Goal: Task Accomplishment & Management: Complete application form

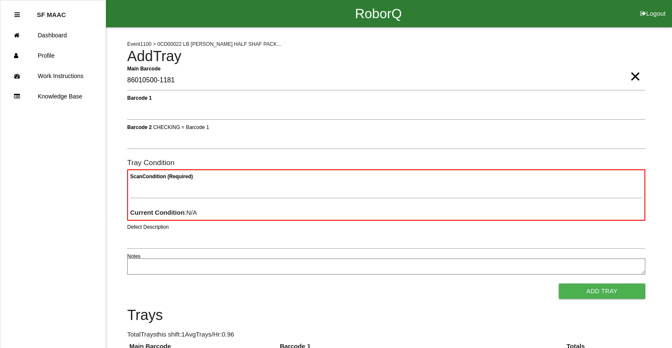
type Barcode "86010500-1181"
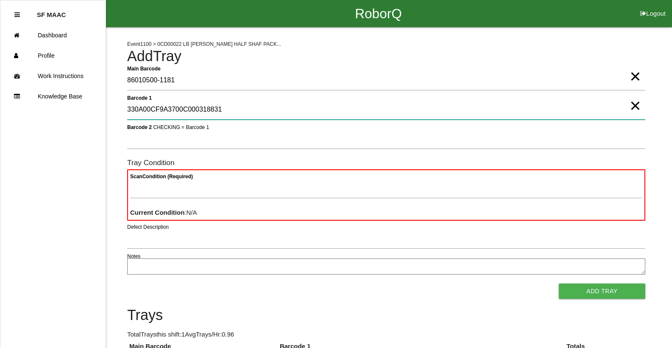
type 1 "330A00CF9A3700C000318831"
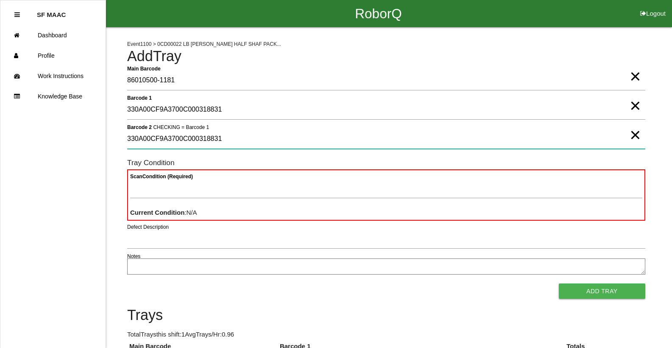
type 2 "330A00CF9A3700C000318831"
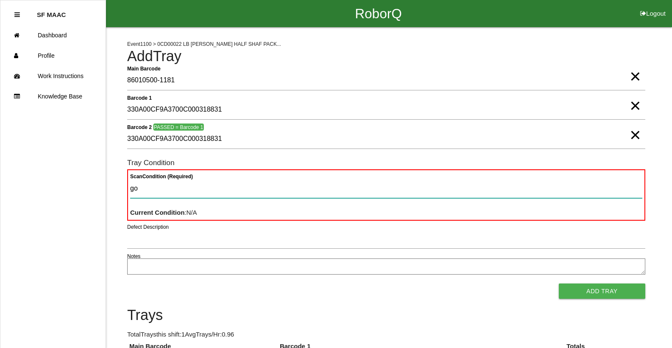
type Condition "goo"
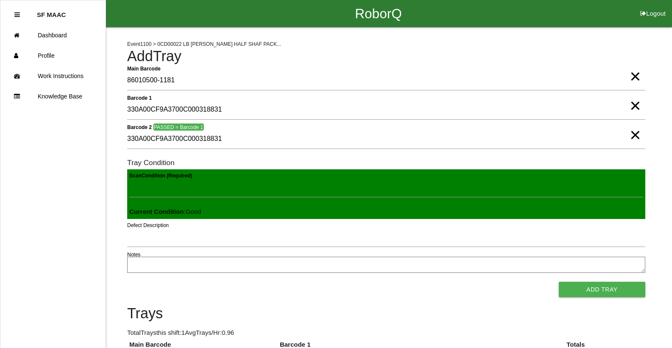
click button "Add Tray" at bounding box center [602, 289] width 87 height 15
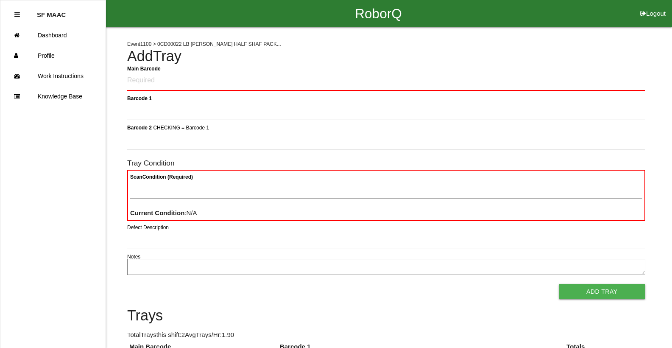
click at [201, 84] on Barcode "Main Barcode" at bounding box center [386, 81] width 518 height 20
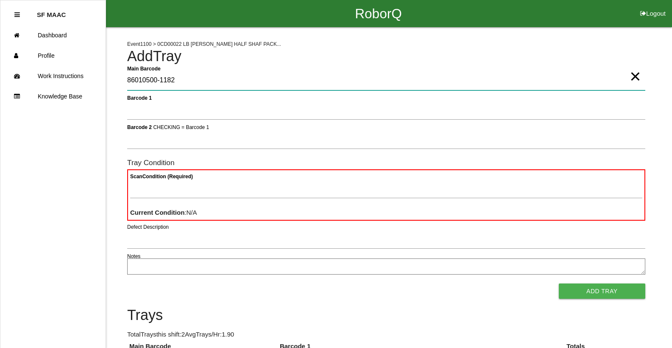
type Barcode "86010500-1182"
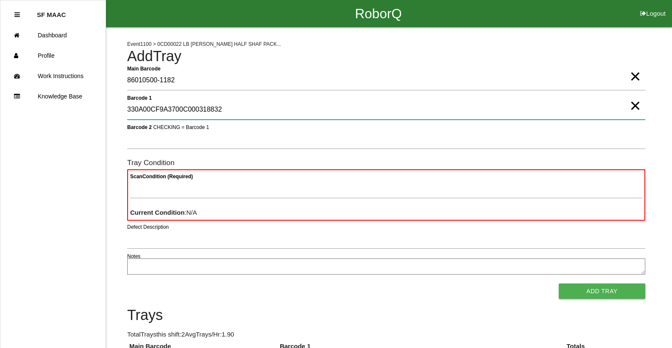
type 1 "330A00CF9A3700C000318832"
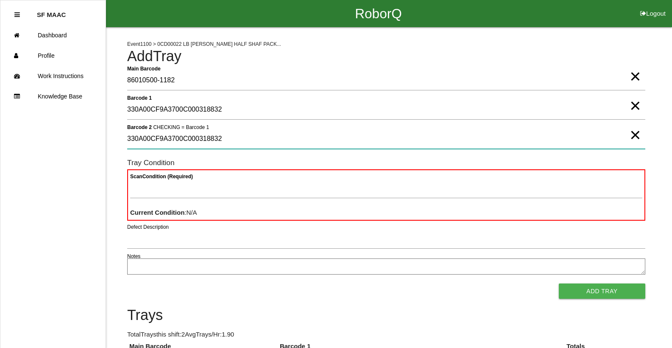
type 2 "330A00CF9A3700C000318832"
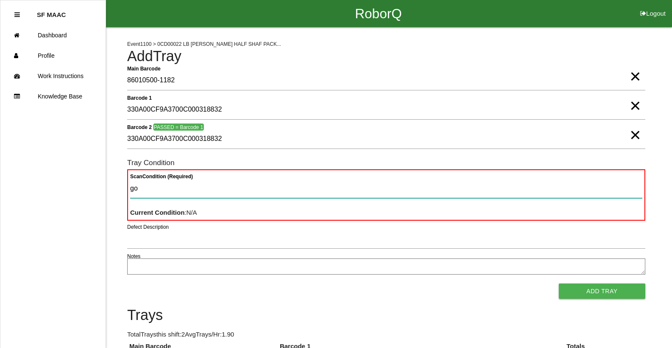
type Condition "goo"
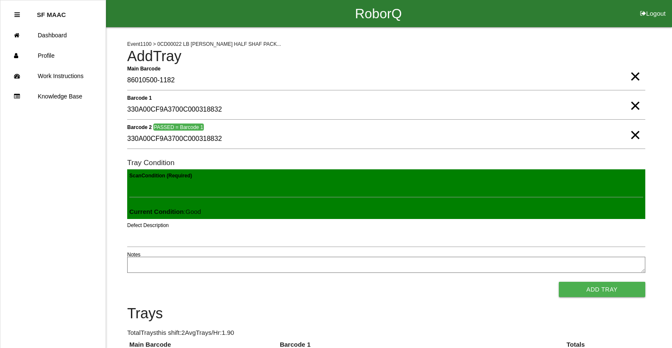
click at [559, 282] on button "Add Tray" at bounding box center [602, 289] width 87 height 15
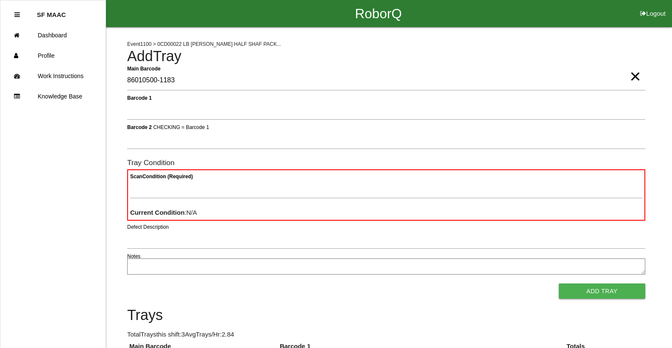
type Barcode "86010500-1183"
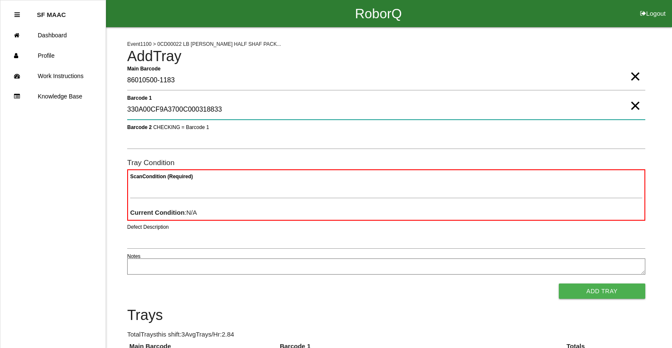
type 1 "330A00CF9A3700C000318833"
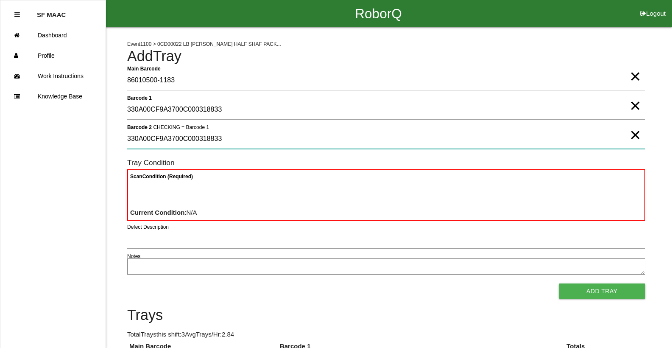
type 2 "330A00CF9A3700C000318833"
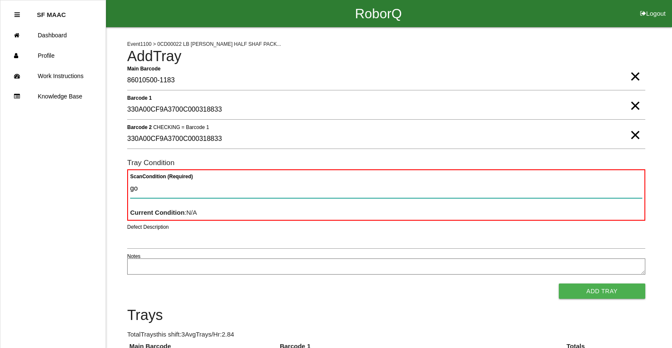
type Condition "goo"
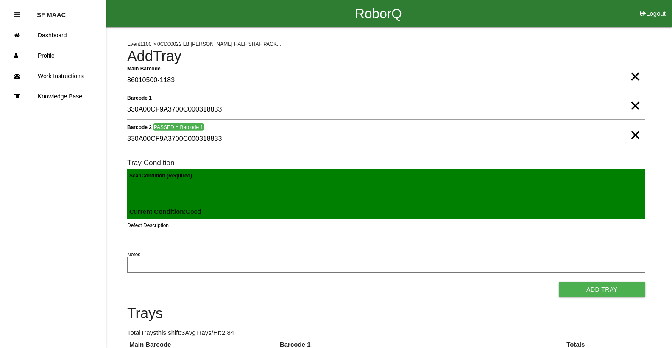
click at [559, 282] on button "Add Tray" at bounding box center [602, 289] width 87 height 15
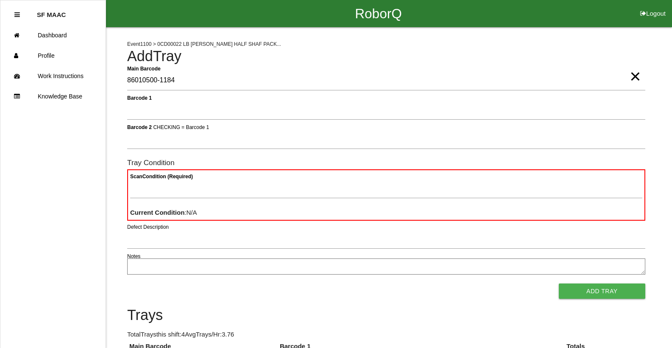
type Barcode "86010500-1184"
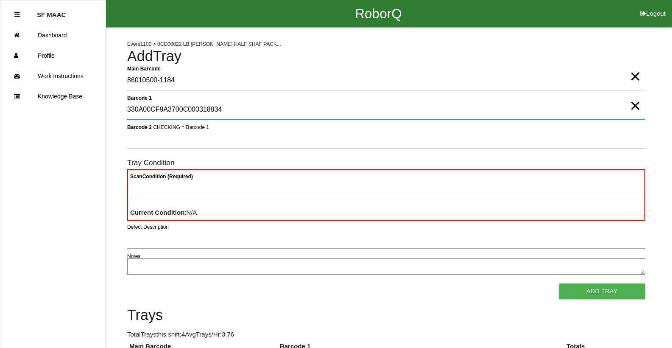
type 1 "330A00CF9A3700C000318834"
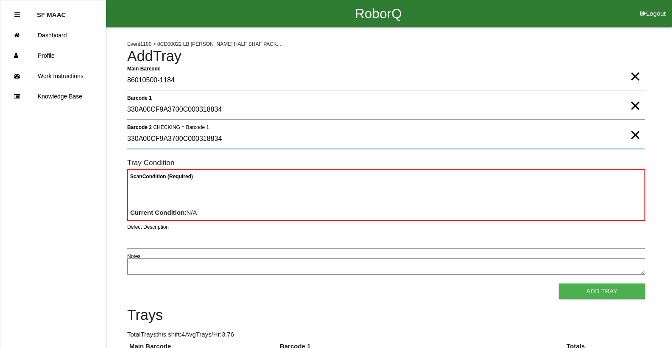
type 2 "330A00CF9A3700C000318834"
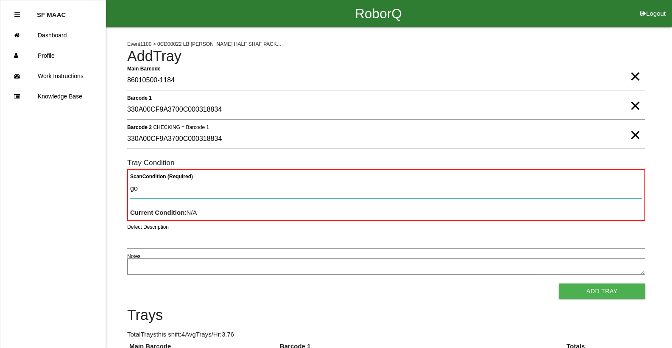
type Condition "goo"
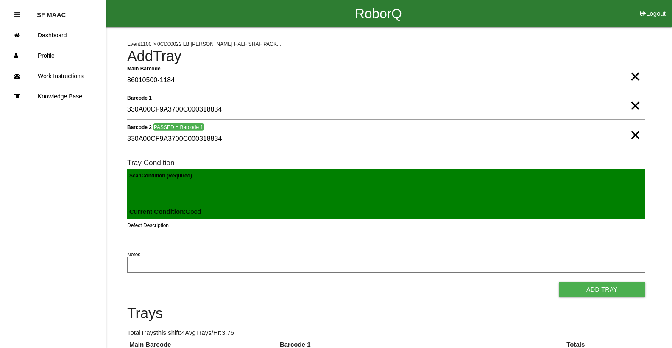
click at [559, 282] on button "Add Tray" at bounding box center [602, 289] width 87 height 15
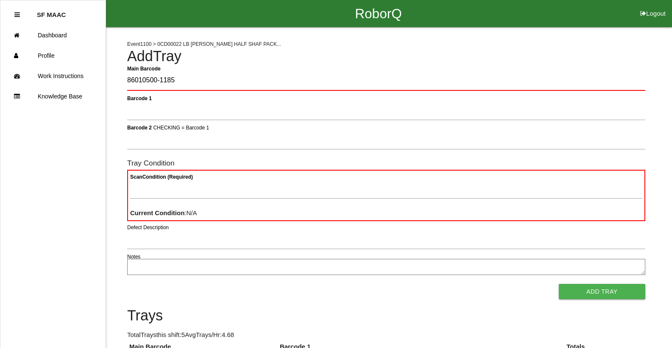
type Barcode "86010500-1185"
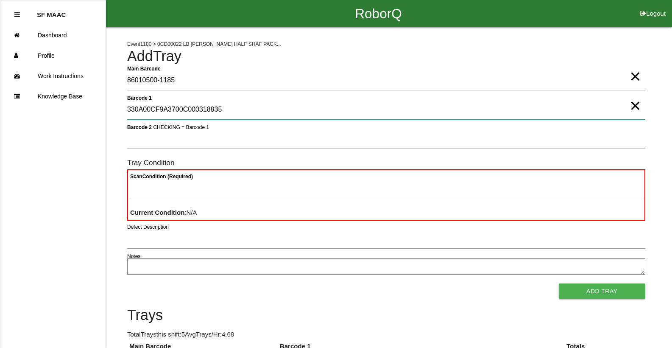
type 1 "330A00CF9A3700C000318835"
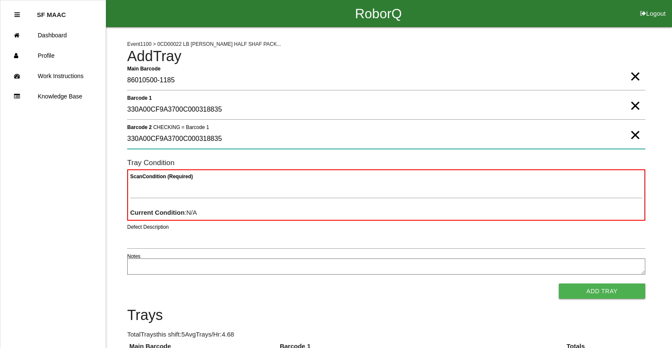
type 2 "330A00CF9A3700C000318835"
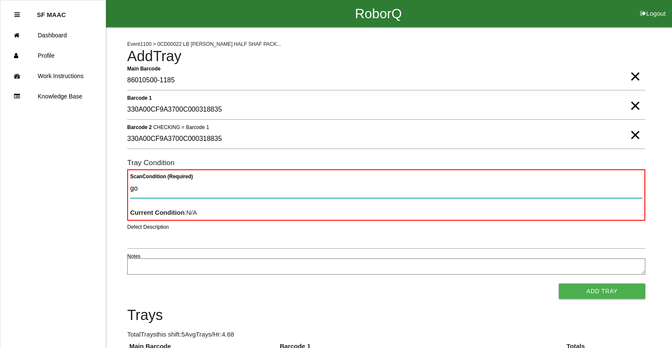
type Condition "goo"
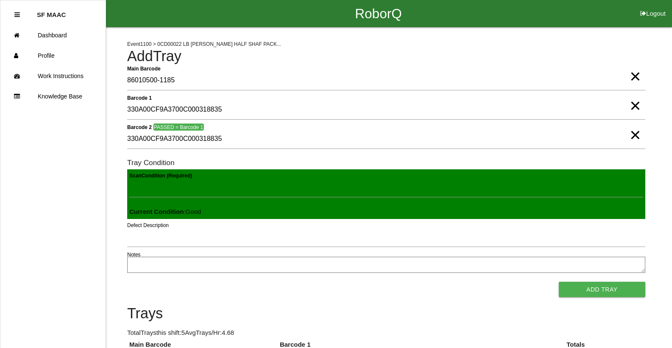
click at [559, 282] on button "Add Tray" at bounding box center [602, 289] width 87 height 15
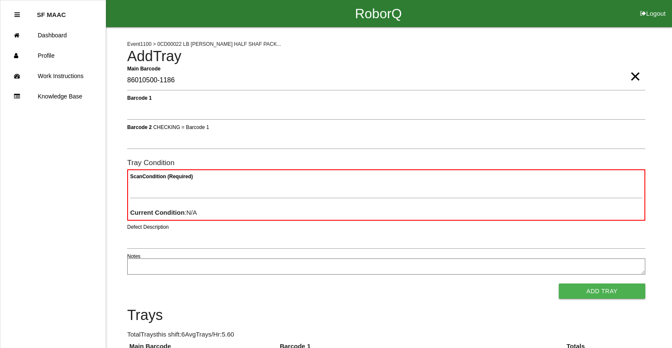
type Barcode "86010500-1186"
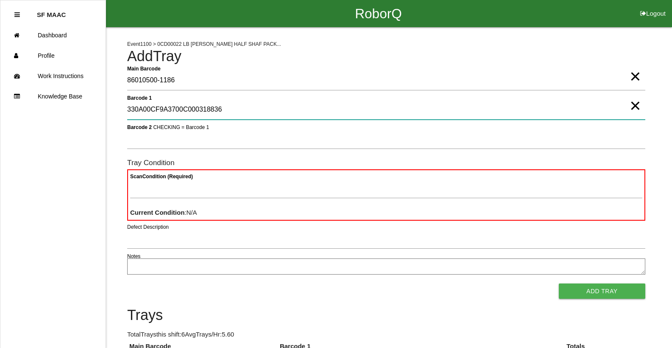
type 1 "330A00CF9A3700C000318836"
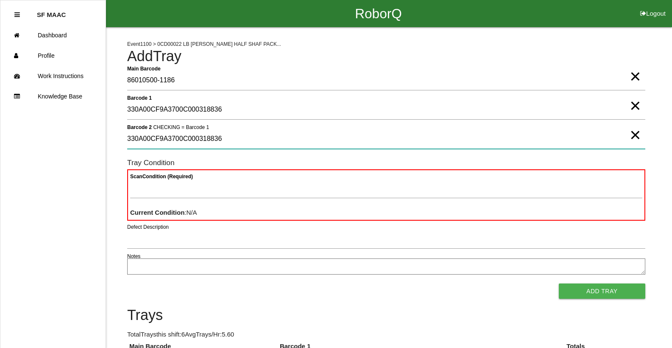
type 2 "330A00CF9A3700C000318836"
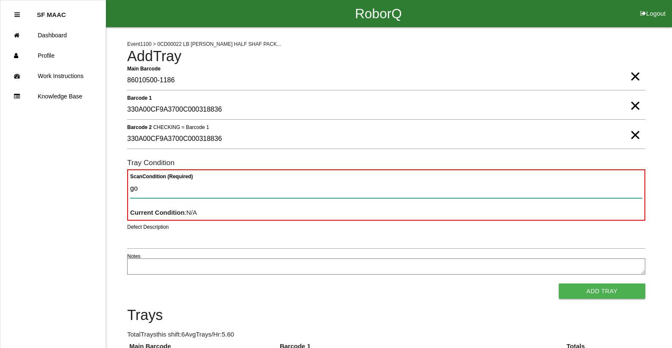
type Condition "goo"
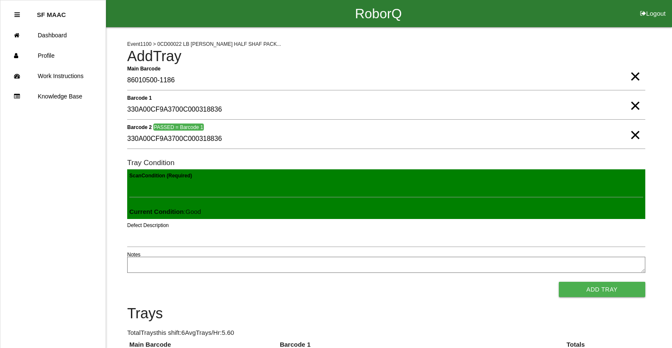
click at [559, 282] on button "Add Tray" at bounding box center [602, 289] width 87 height 15
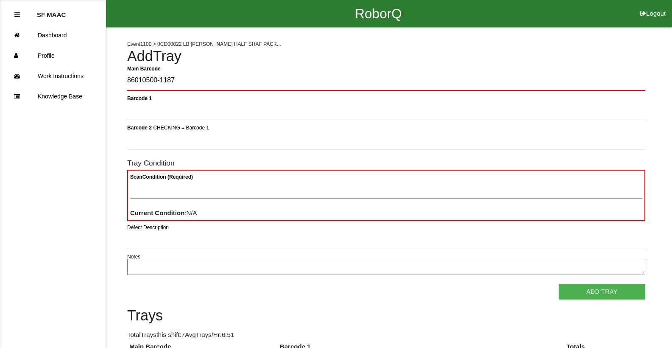
type Barcode "86010500-1187"
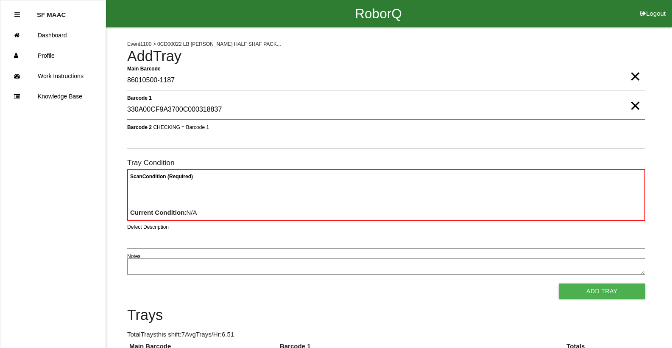
type 1 "330A00CF9A3700C000318837"
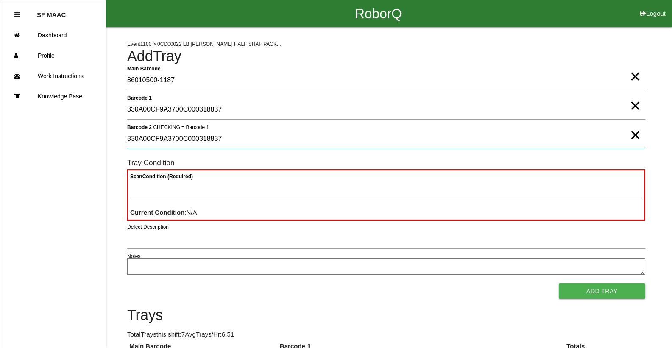
type 2 "330A00CF9A3700C000318837"
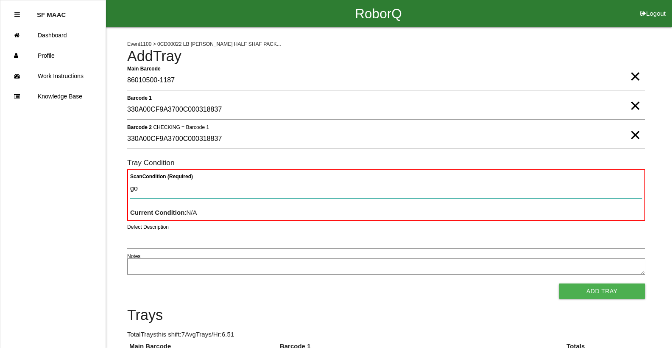
type Condition "goo"
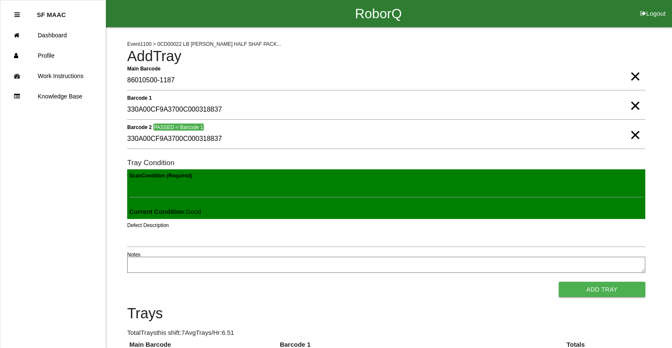
click at [559, 282] on button "Add Tray" at bounding box center [602, 289] width 87 height 15
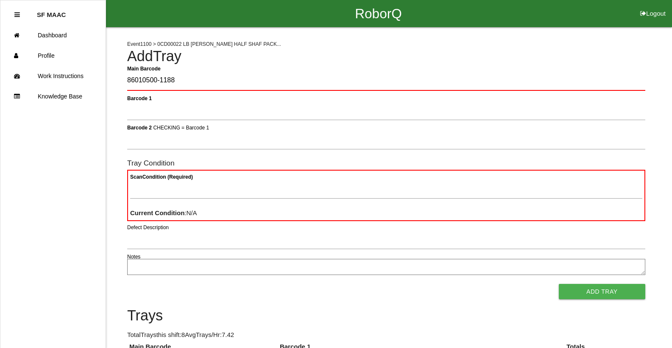
type Barcode "86010500-1188"
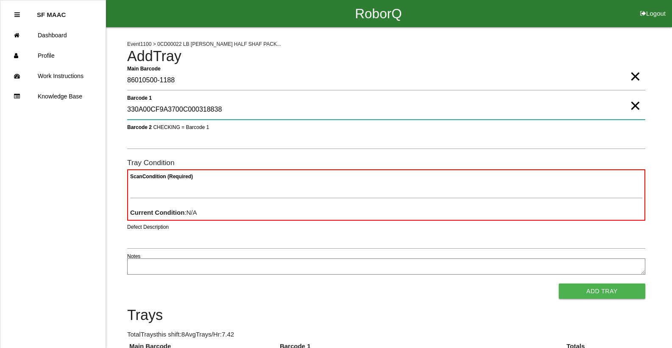
type 1 "330A00CF9A3700C000318838"
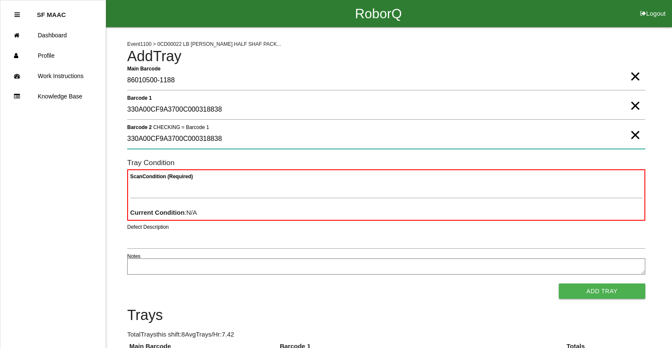
type 2 "330A00CF9A3700C000318838"
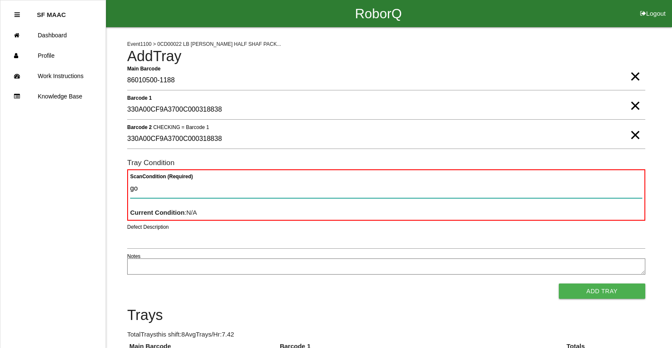
type Condition "goo"
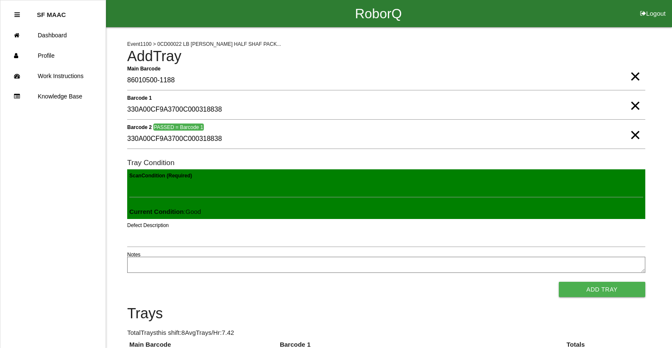
click at [559, 282] on button "Add Tray" at bounding box center [602, 289] width 87 height 15
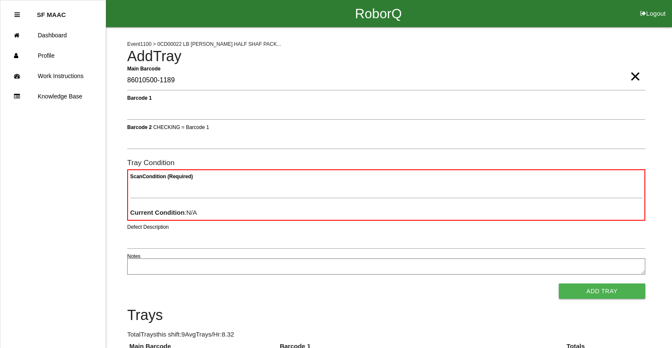
type Barcode "86010500-1189"
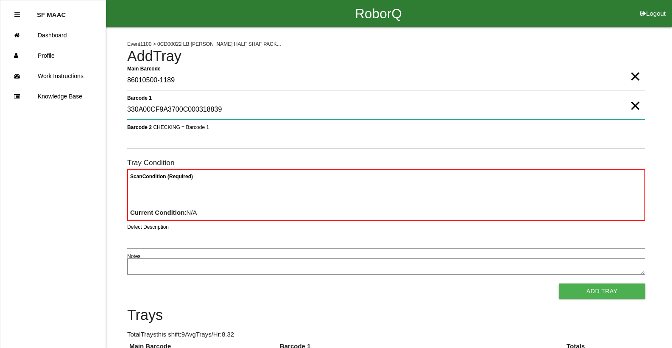
type 1 "330A00CF9A3700C000318839"
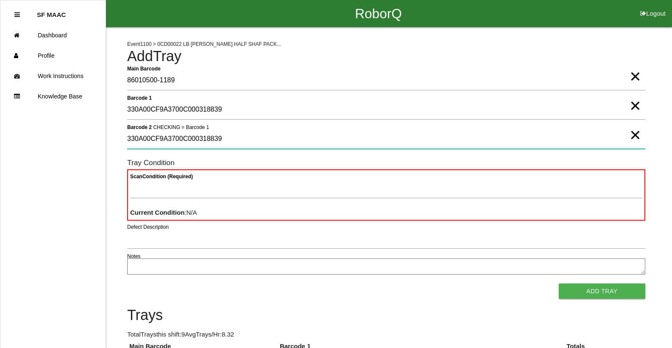
type 2 "330A00CF9A3700C000318839"
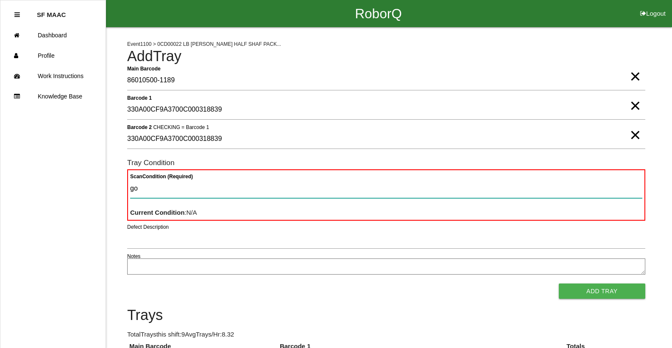
type Condition "goo"
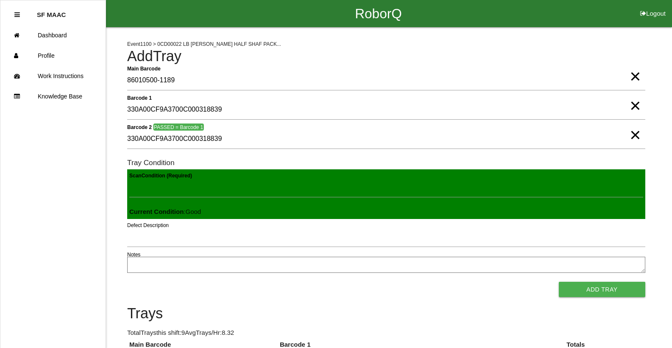
click at [559, 282] on button "Add Tray" at bounding box center [602, 289] width 87 height 15
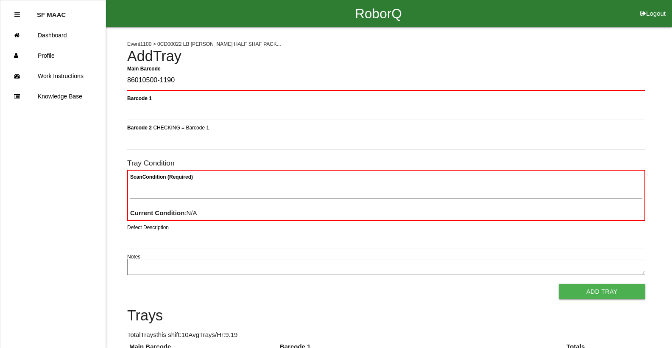
type Barcode "86010500-1190"
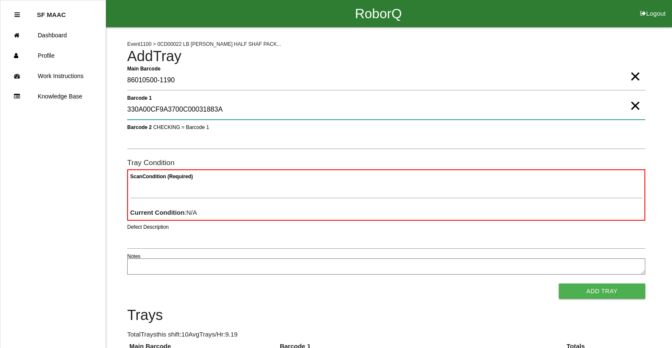
type 1 "330A00CF9A3700C00031883A"
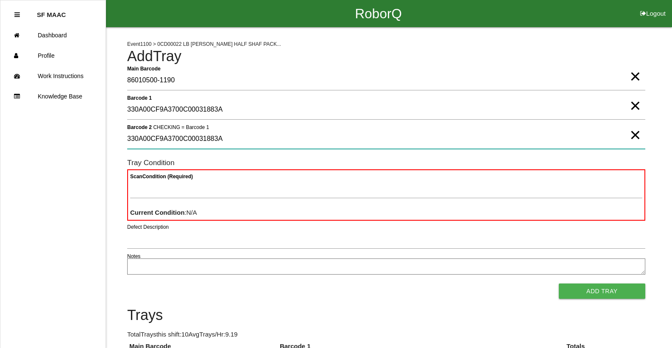
type 2 "330A00CF9A3700C00031883A"
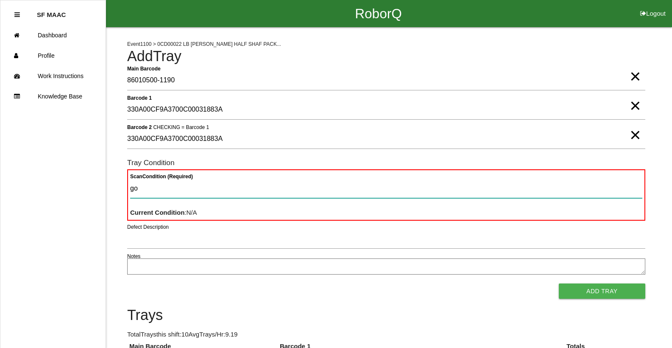
type Condition "goo"
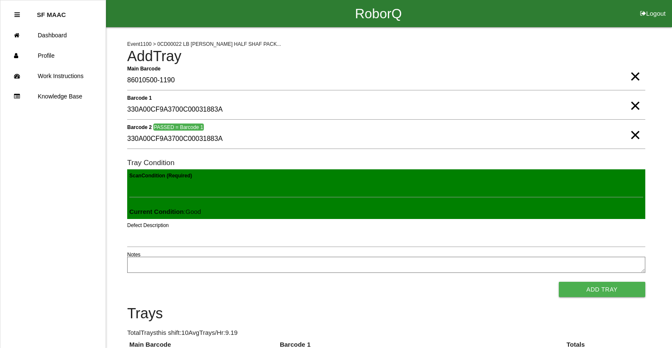
click at [559, 282] on button "Add Tray" at bounding box center [602, 289] width 87 height 15
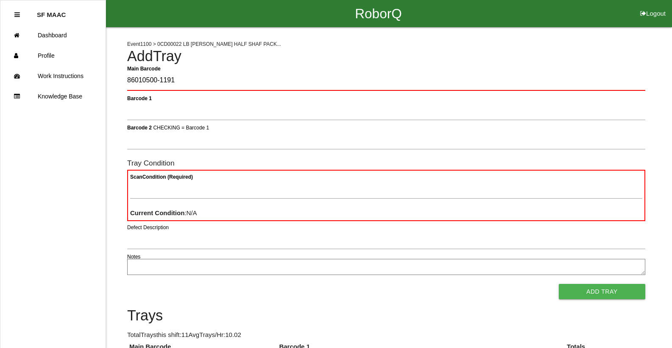
type Barcode "86010500-1191"
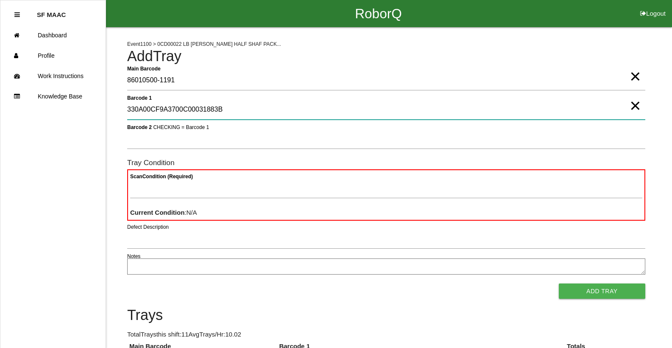
type 1 "330A00CF9A3700C00031883B"
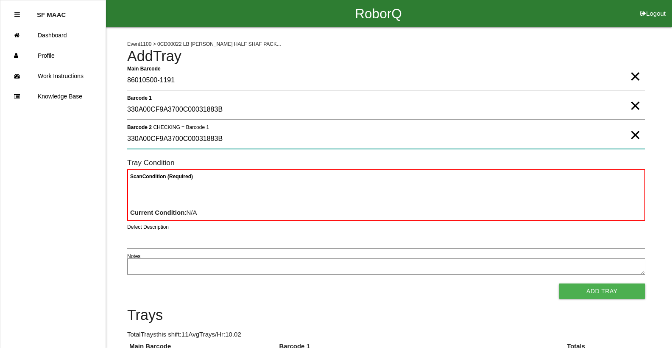
type 2 "330A00CF9A3700C00031883B"
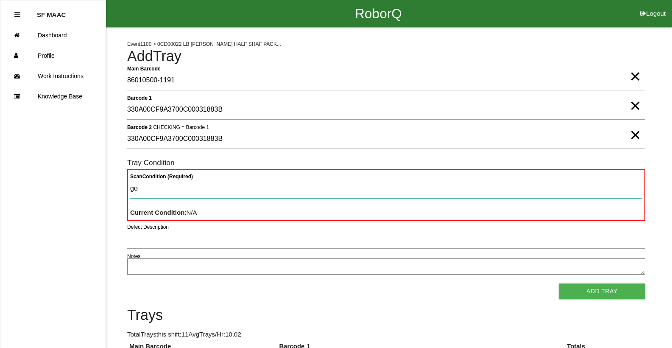
type Condition "goo"
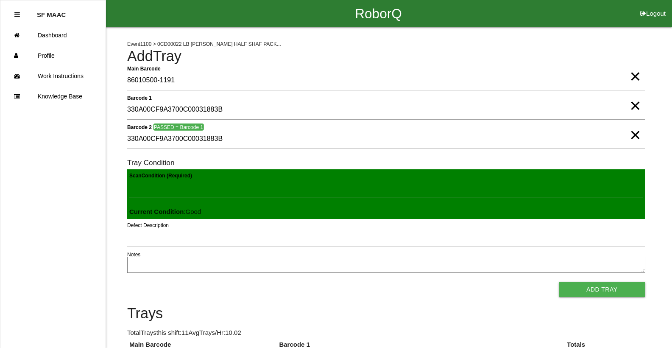
click at [559, 282] on button "Add Tray" at bounding box center [602, 289] width 87 height 15
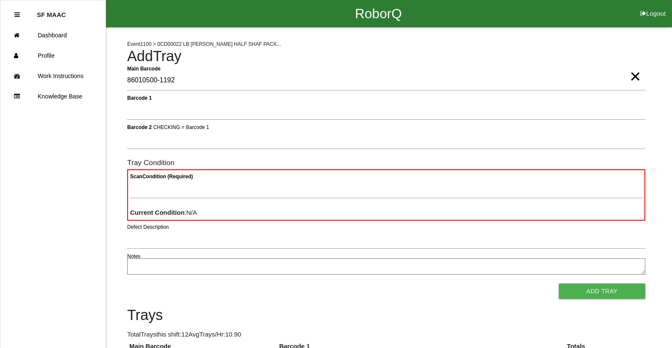
type Barcode "86010500-1192"
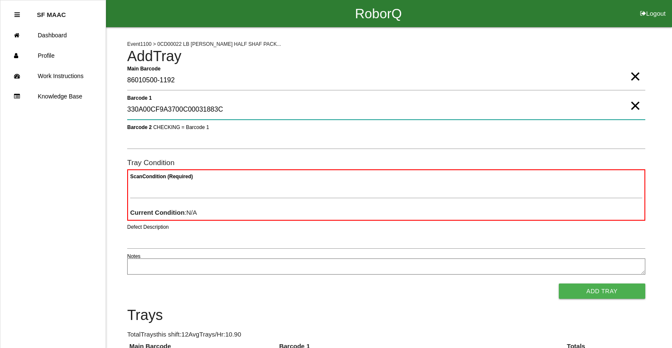
type 1 "330A00CF9A3700C00031883C"
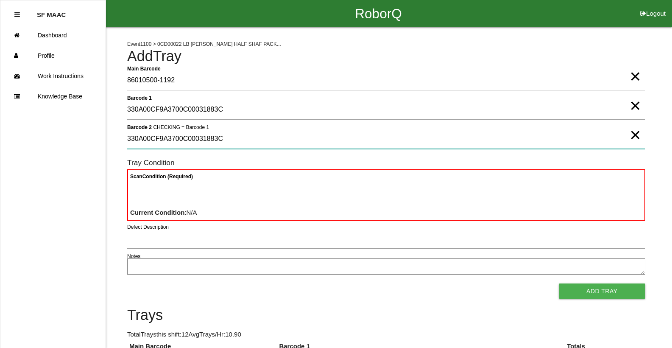
type 2 "330A00CF9A3700C00031883C"
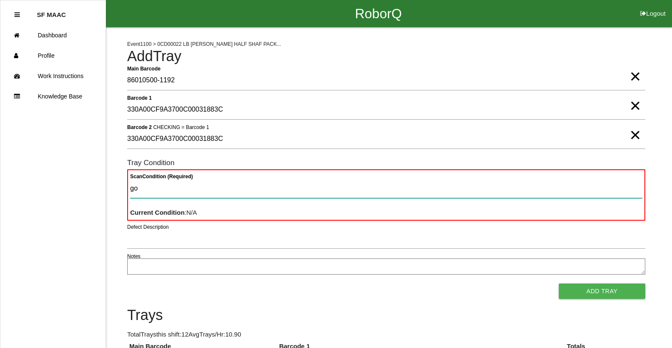
type Condition "goo"
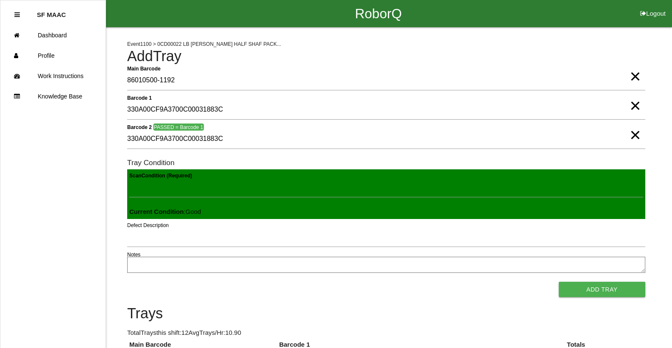
click button "Add Tray" at bounding box center [602, 289] width 87 height 15
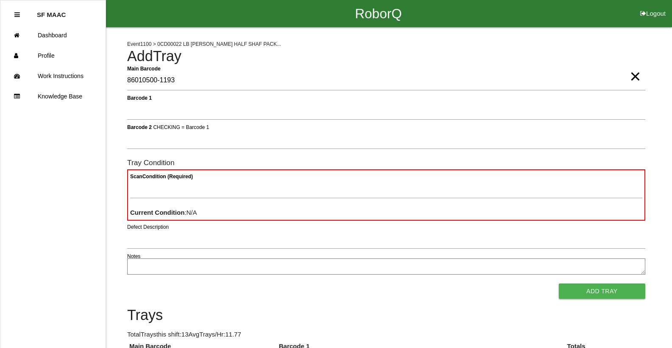
type Barcode "86010500-1193"
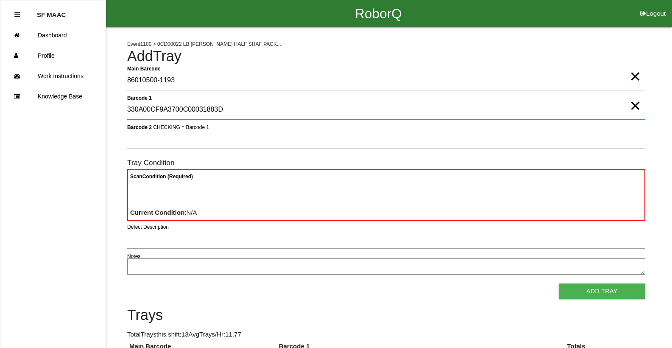
type 1 "330A00CF9A3700C00031883D"
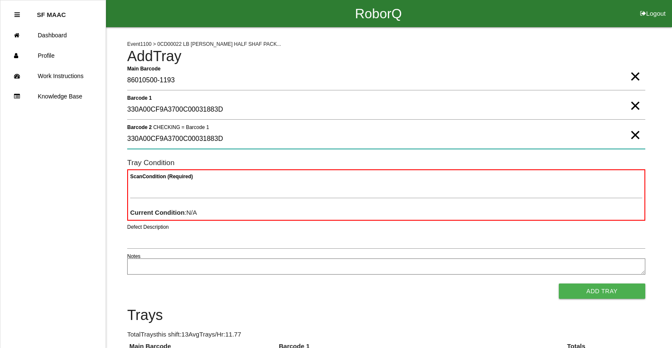
type 2 "330A00CF9A3700C00031883D"
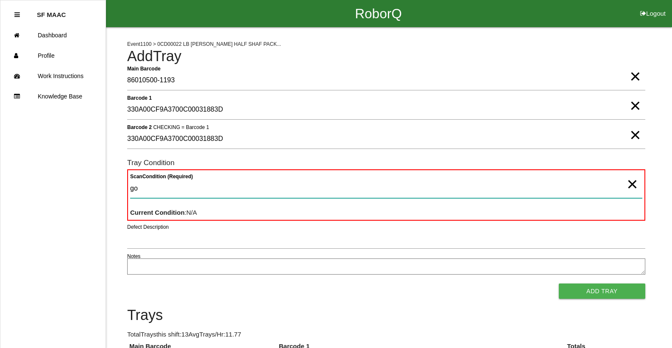
type Condition "goo"
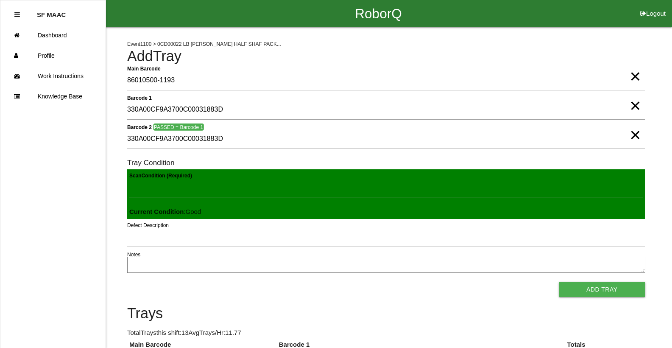
click at [559, 282] on button "Add Tray" at bounding box center [602, 289] width 87 height 15
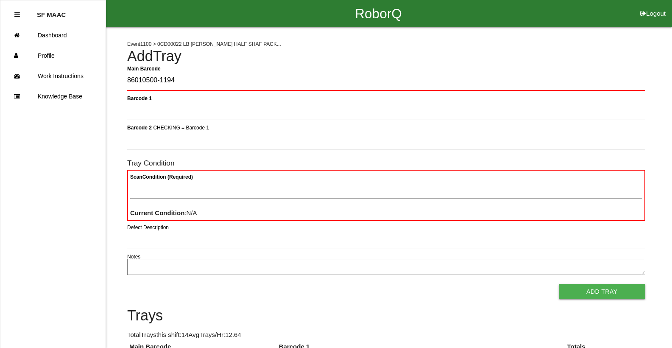
type Barcode "86010500-1194"
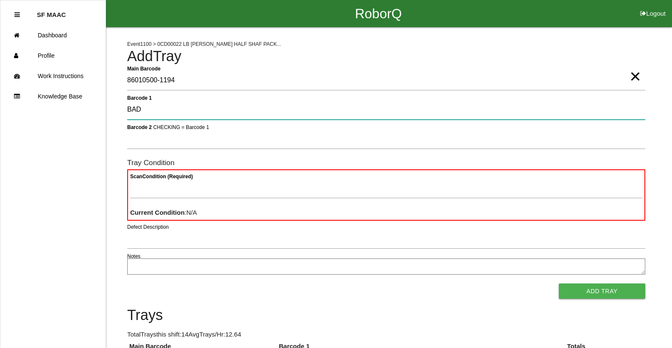
type 1 "BAD"
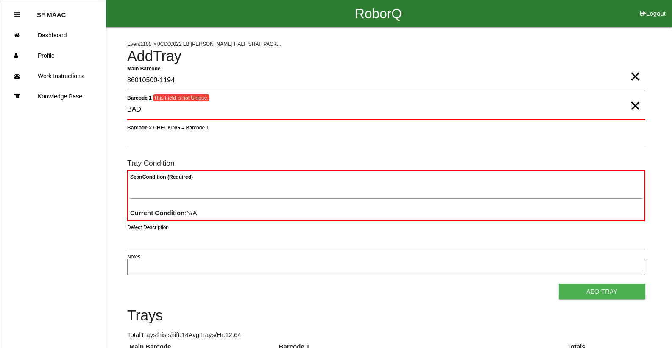
click at [630, 106] on span "×" at bounding box center [635, 97] width 11 height 17
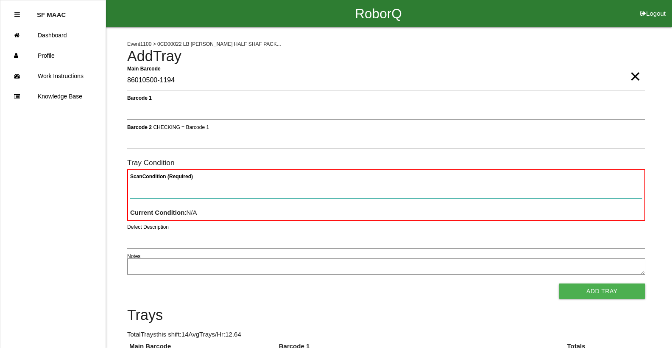
click at [587, 186] on Condition "Scan Condition (Required)" at bounding box center [386, 189] width 512 height 20
type Condition "ba"
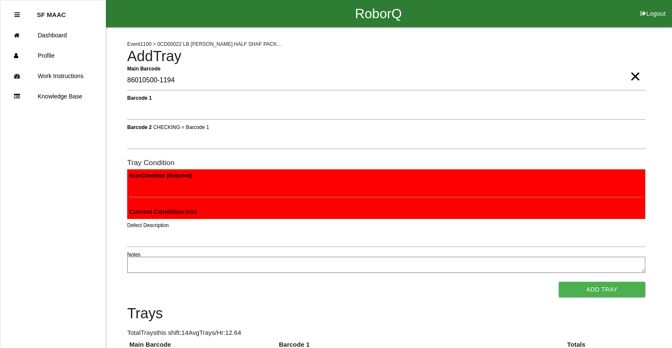
click at [559, 282] on button "Add Tray" at bounding box center [602, 289] width 87 height 15
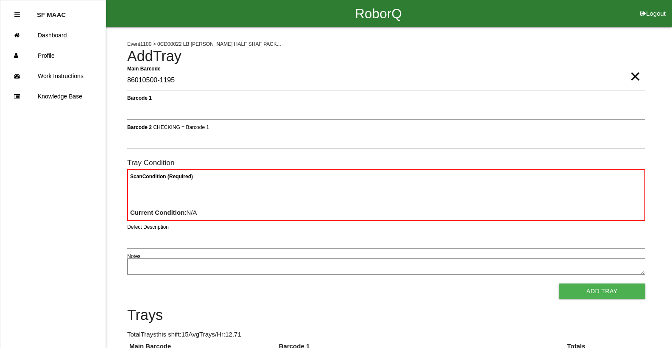
type Barcode "86010500-1195"
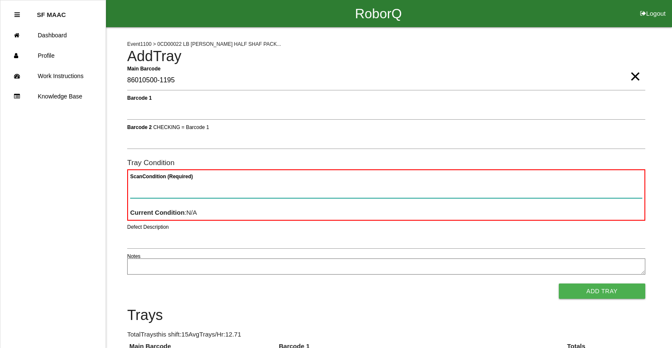
click at [187, 192] on Condition "Scan Condition (Required)" at bounding box center [386, 189] width 512 height 20
type Condition "ba"
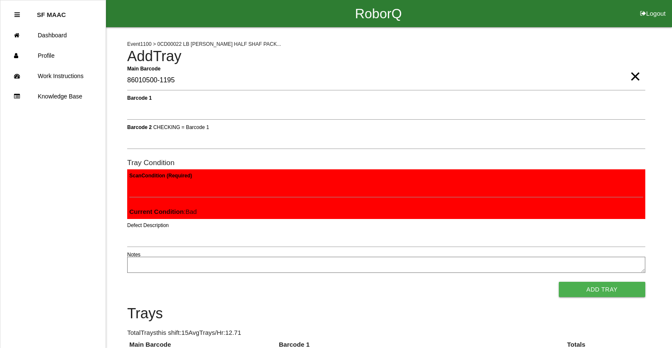
click at [559, 282] on button "Add Tray" at bounding box center [602, 289] width 87 height 15
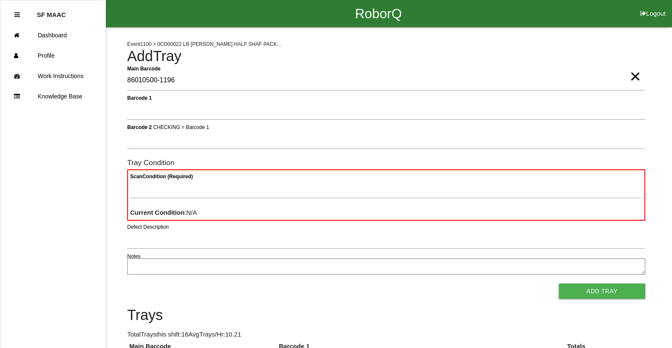
type Barcode "86010500-1196"
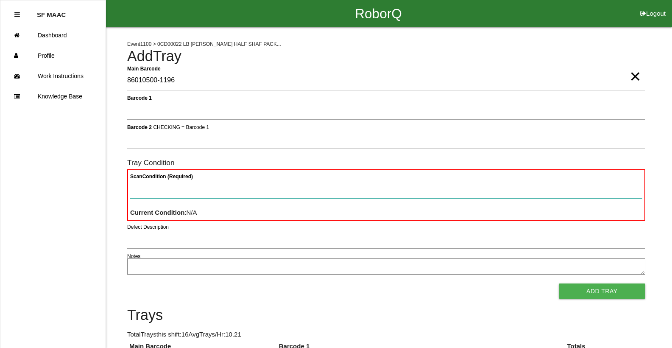
click at [139, 195] on Condition "Scan Condition (Required)" at bounding box center [386, 189] width 512 height 20
type Condition "ba"
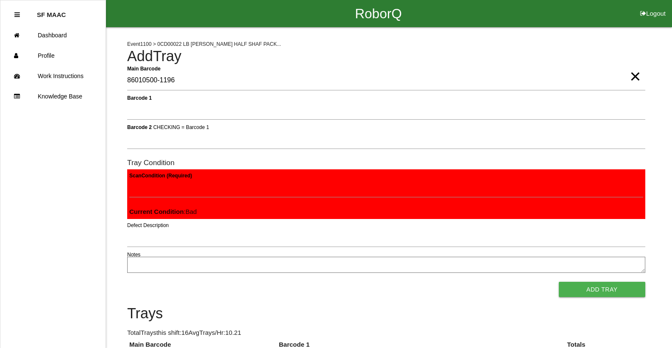
click at [559, 282] on button "Add Tray" at bounding box center [602, 289] width 87 height 15
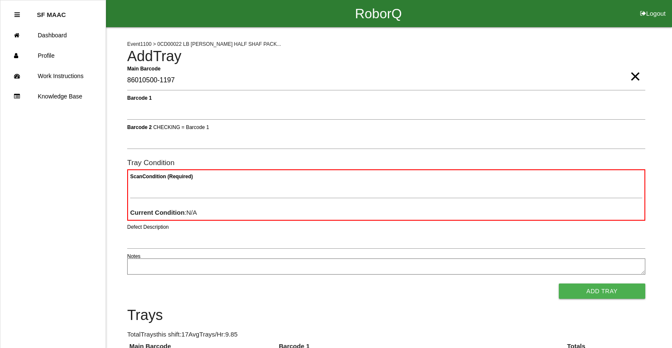
type Barcode "86010500-1197"
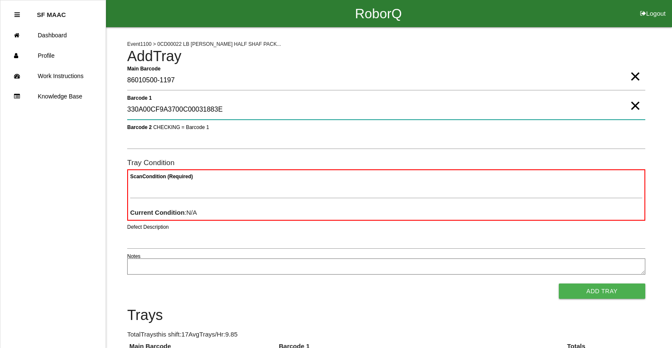
type 1 "330A00CF9A3700C00031883E"
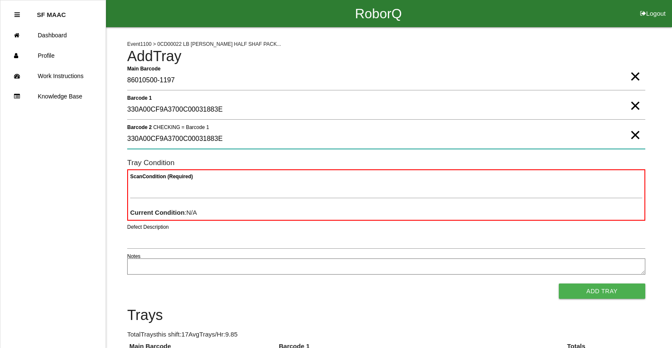
type 2 "330A00CF9A3700C00031883E"
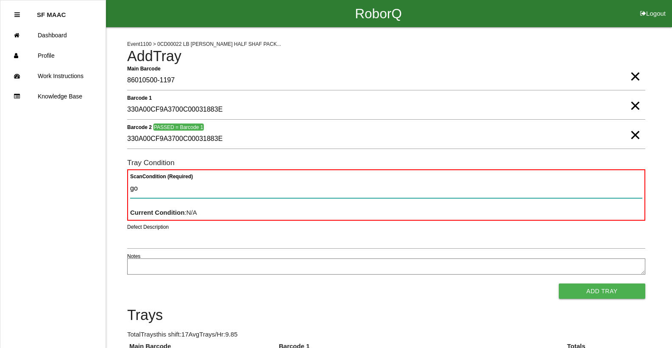
type Condition "goo"
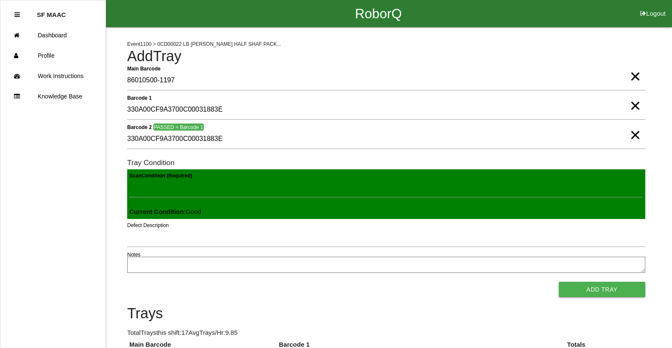
click at [559, 282] on button "Add Tray" at bounding box center [602, 289] width 87 height 15
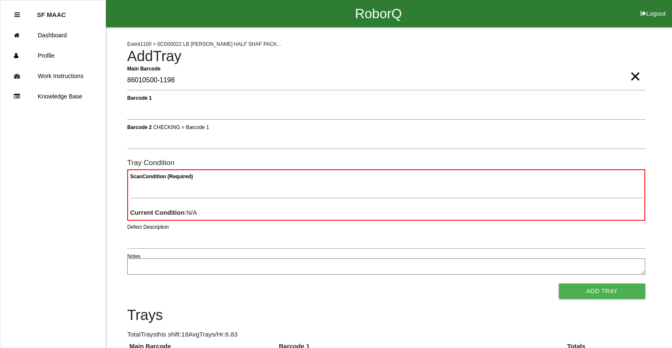
type Barcode "86010500-1198"
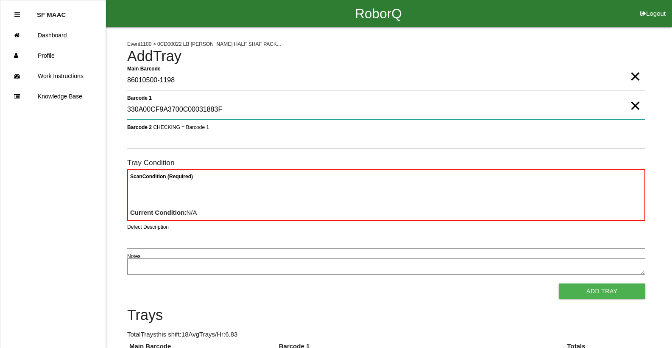
type 1 "330A00CF9A3700C00031883F"
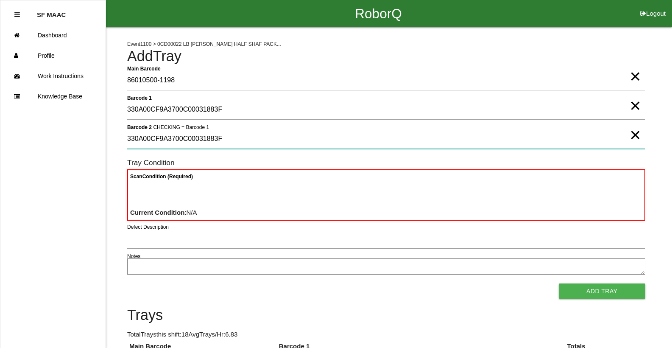
type 2 "330A00CF9A3700C00031883F"
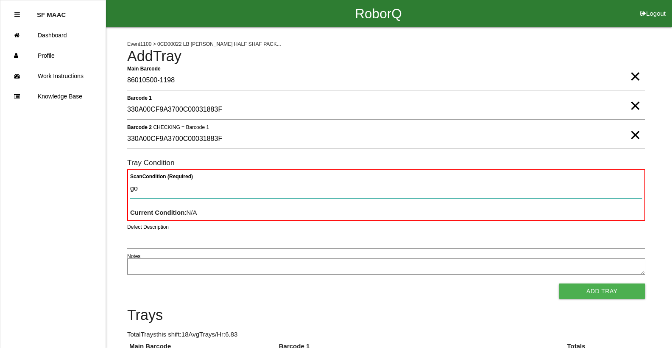
type Condition "goo"
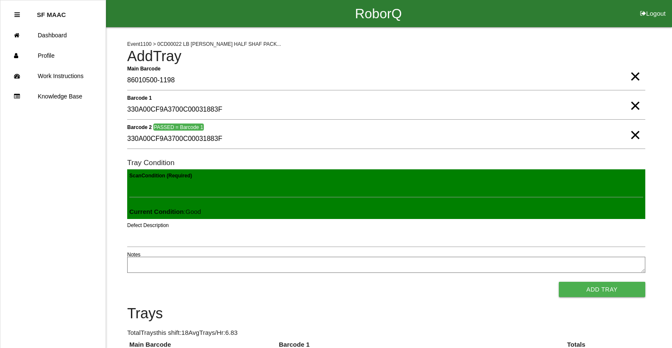
click at [559, 282] on button "Add Tray" at bounding box center [602, 289] width 87 height 15
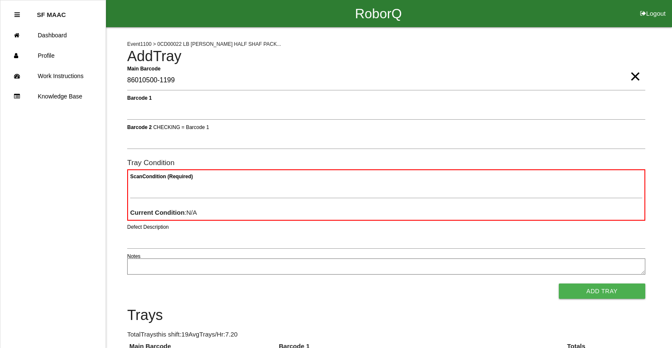
type Barcode "86010500-1199"
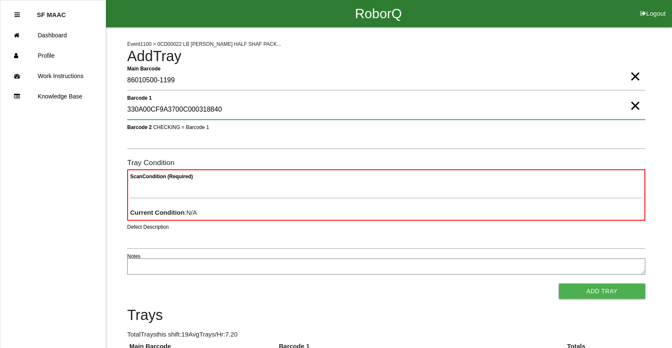
type 1 "330A00CF9A3700C000318840"
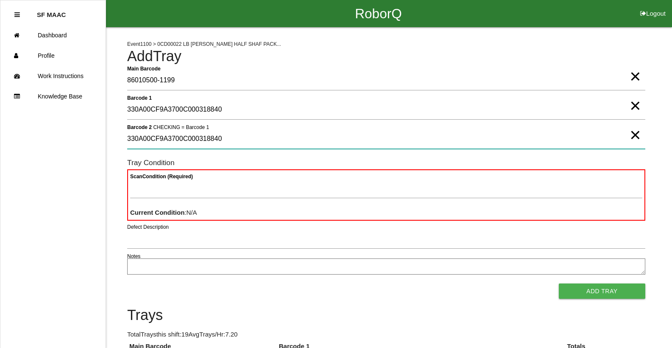
type 2 "330A00CF9A3700C000318840"
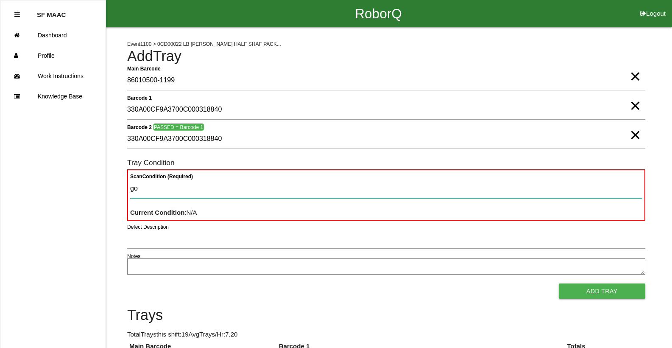
type Condition "goo"
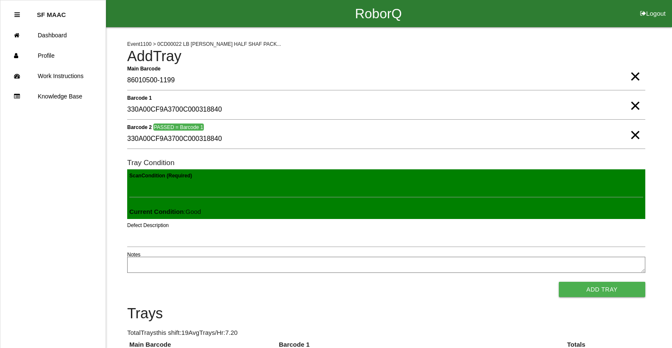
click at [559, 282] on button "Add Tray" at bounding box center [602, 289] width 87 height 15
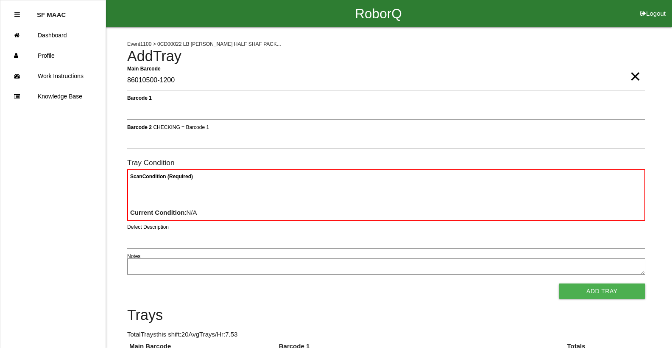
type Barcode "86010500-1200"
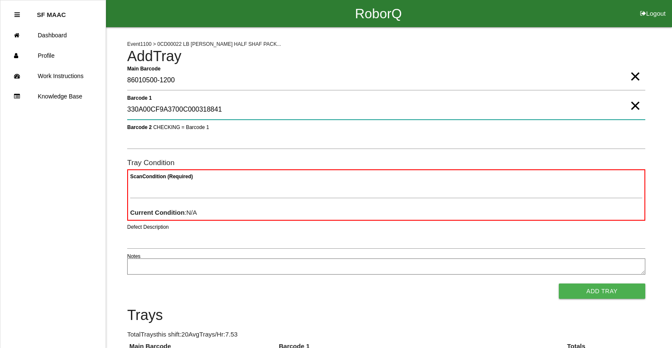
type 1 "330A00CF9A3700C000318841"
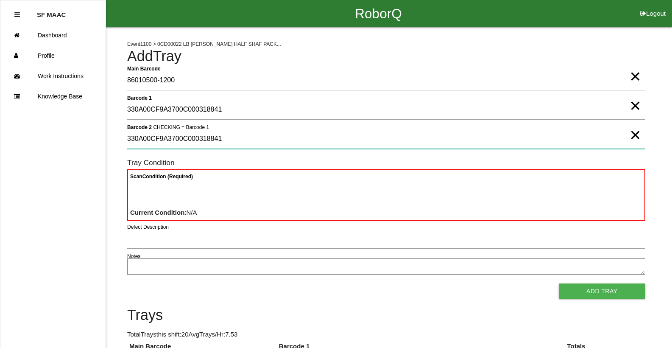
type 2 "330A00CF9A3700C000318841"
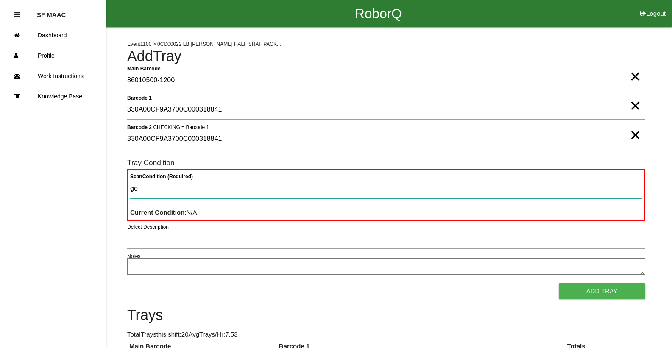
type Condition "goo"
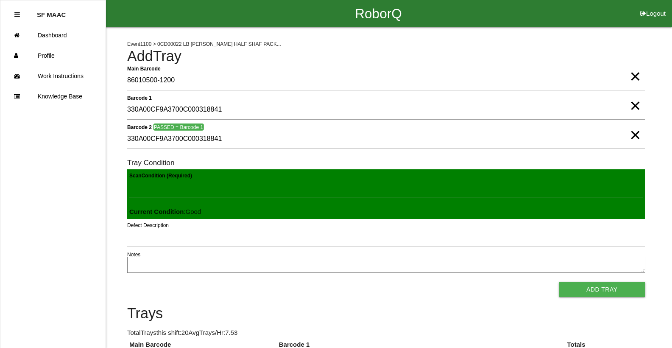
click at [559, 282] on button "Add Tray" at bounding box center [602, 289] width 87 height 15
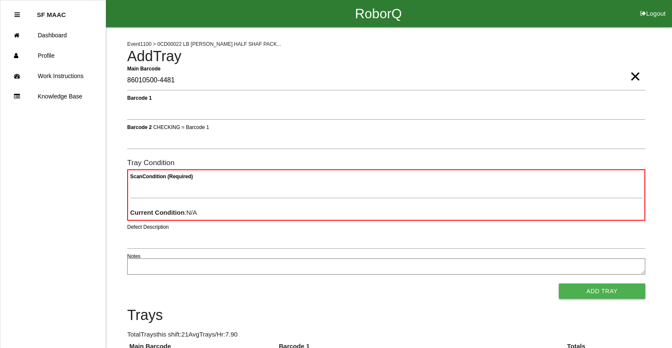
type Barcode "86010500-4481"
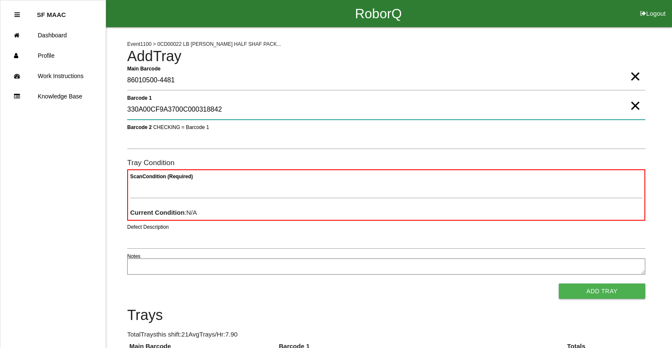
type 1 "330A00CF9A3700C000318842"
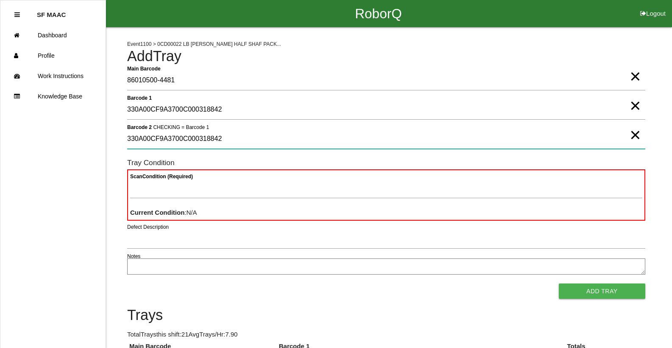
type 2 "330A00CF9A3700C000318842"
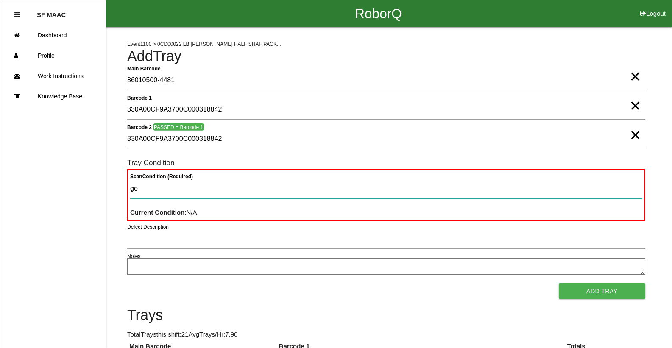
type Condition "goo"
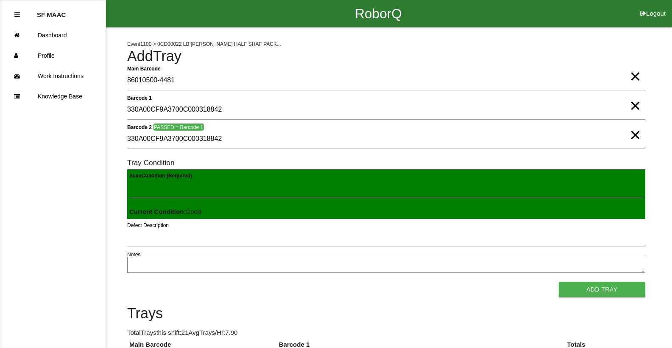
click at [559, 282] on button "Add Tray" at bounding box center [602, 289] width 87 height 15
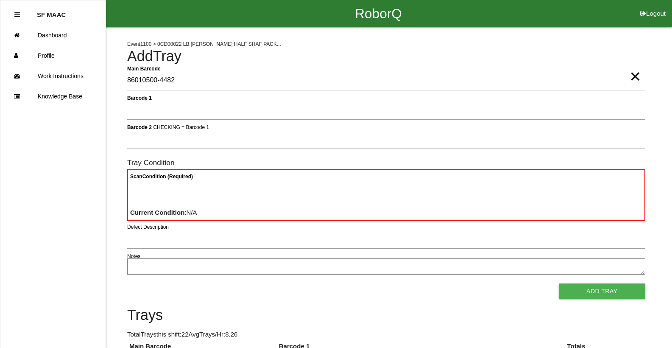
type Barcode "86010500-4482"
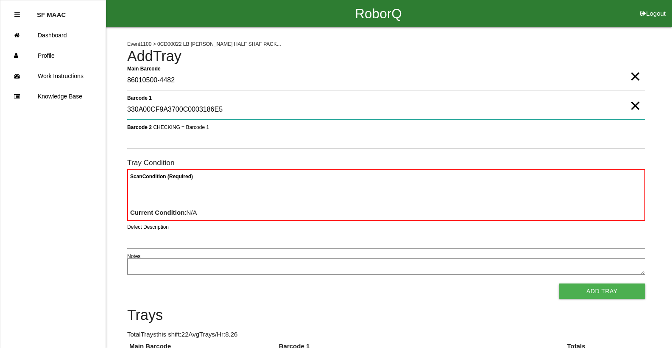
type 1 "330A00CF9A3700C0003186E5"
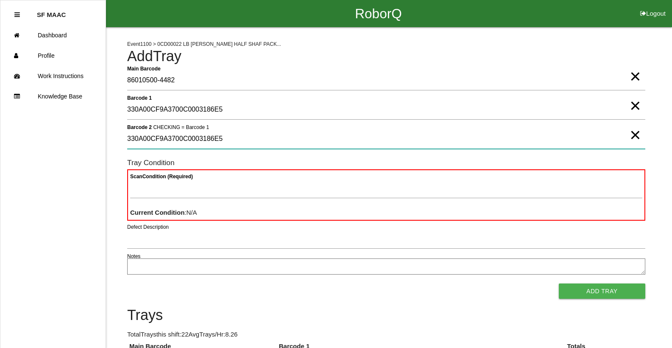
type 2 "330A00CF9A3700C0003186E5"
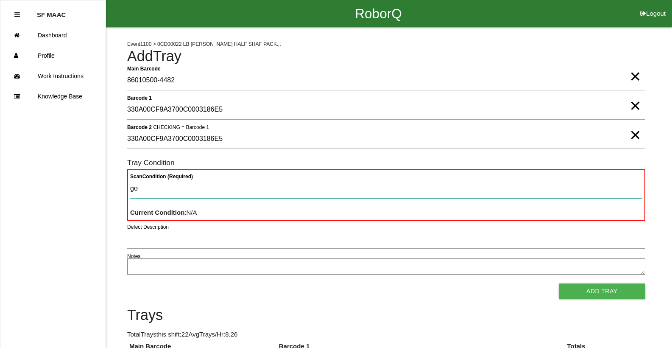
type Condition "goo"
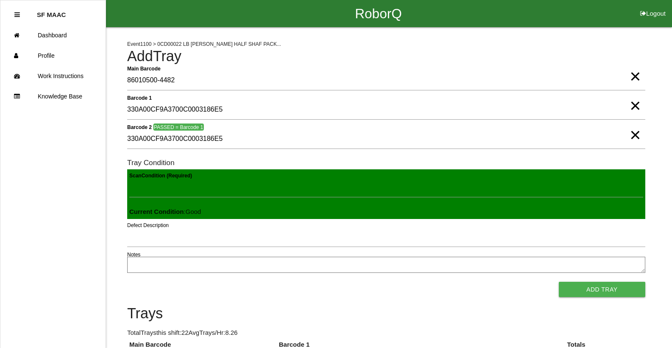
click at [559, 282] on button "Add Tray" at bounding box center [602, 289] width 87 height 15
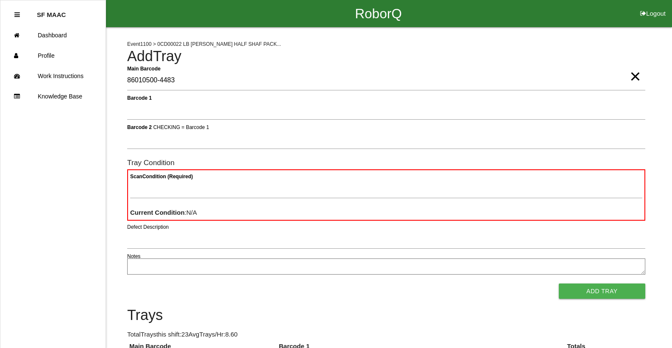
type Barcode "86010500-4483"
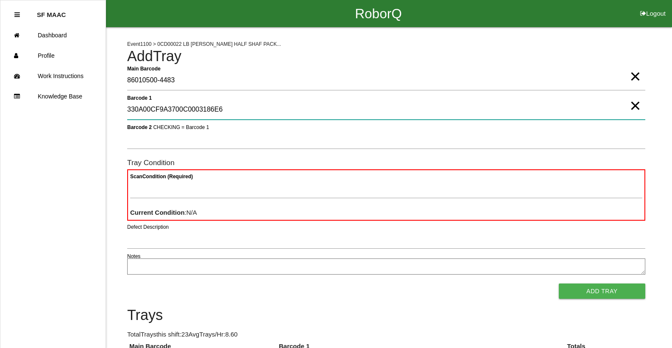
type 1 "330A00CF9A3700C0003186E6"
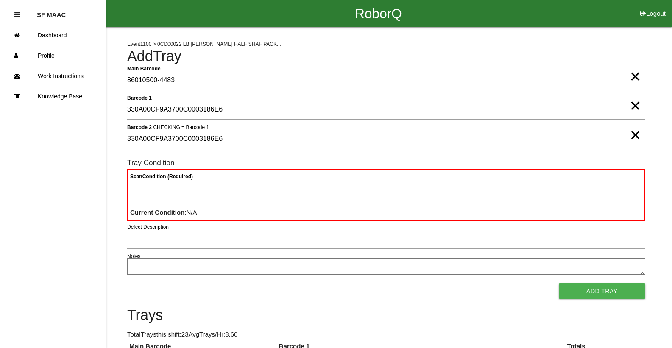
type 2 "330A00CF9A3700C0003186E6"
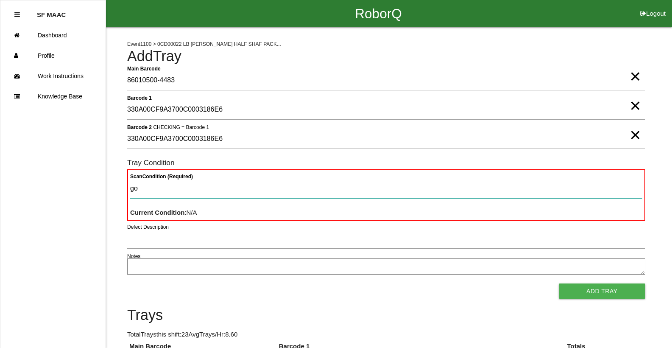
type Condition "goo"
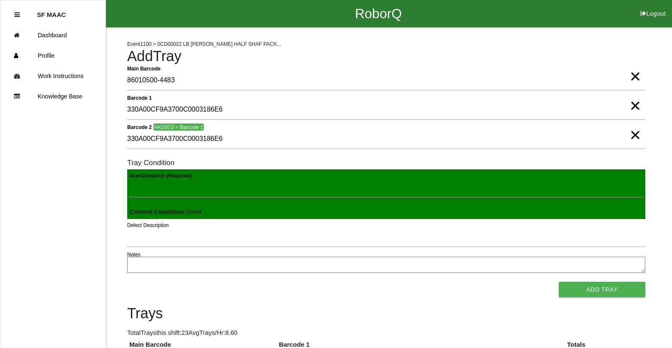
click at [559, 282] on button "Add Tray" at bounding box center [602, 289] width 87 height 15
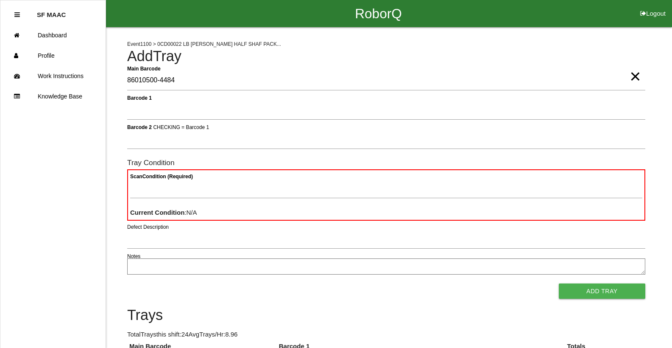
type Barcode "86010500-4484"
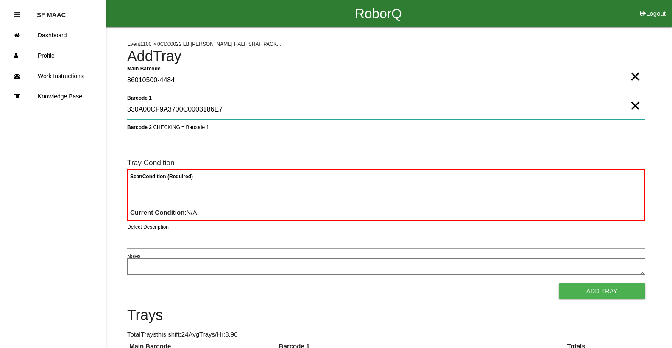
type 1 "330A00CF9A3700C0003186E7"
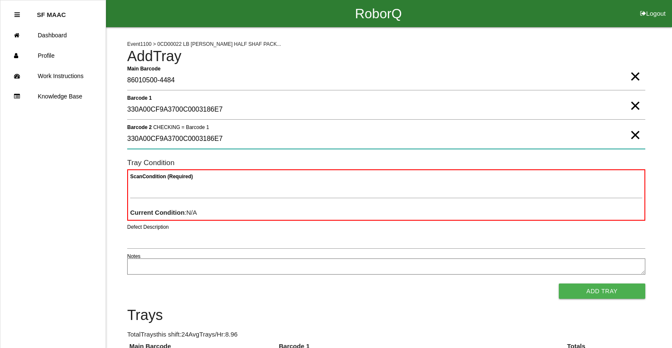
type 2 "330A00CF9A3700C0003186E7"
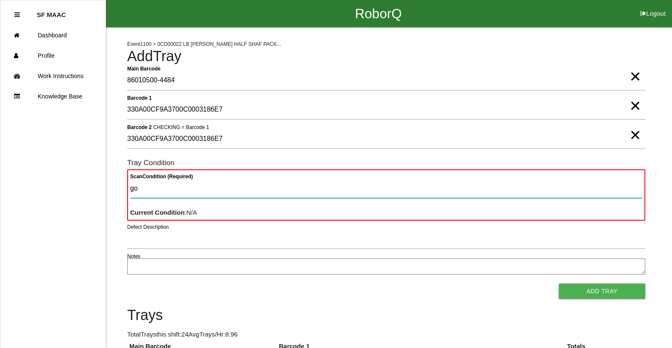
type Condition "goo"
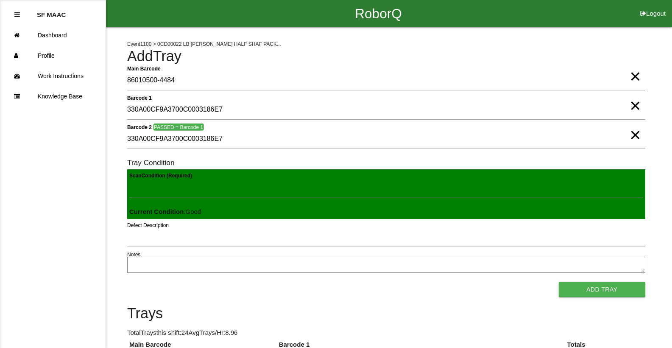
click at [559, 282] on button "Add Tray" at bounding box center [602, 289] width 87 height 15
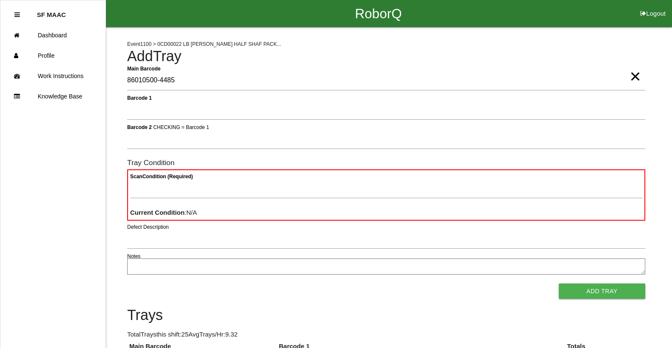
type Barcode "86010500-4485"
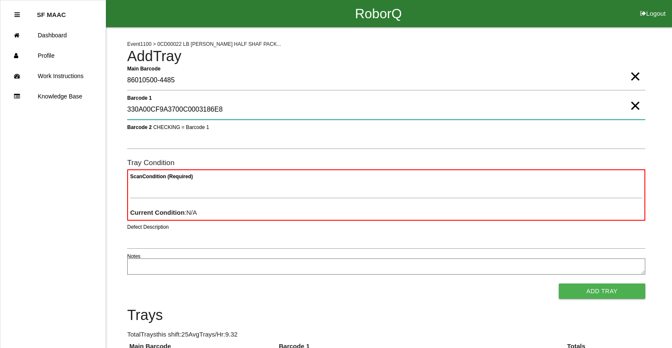
type 1 "330A00CF9A3700C0003186E8"
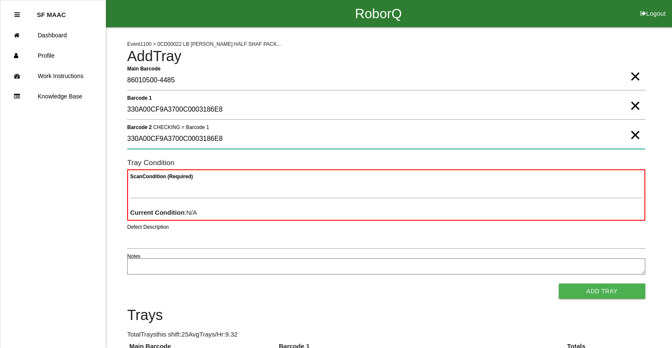
type 2 "330A00CF9A3700C0003186E8"
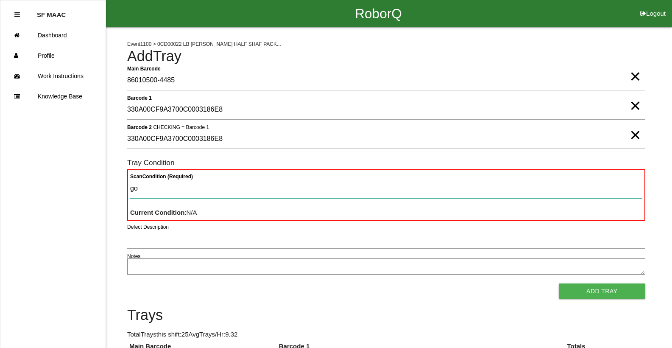
type Condition "goo"
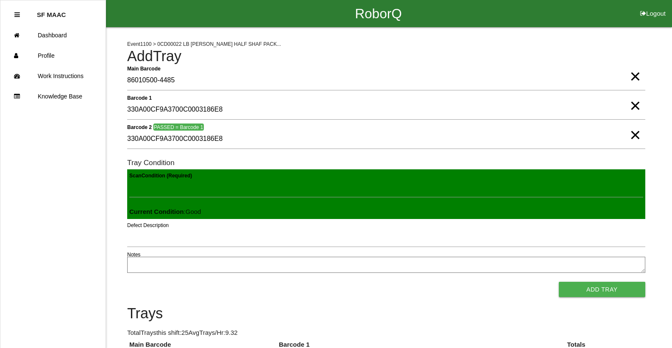
click at [559, 282] on button "Add Tray" at bounding box center [602, 289] width 87 height 15
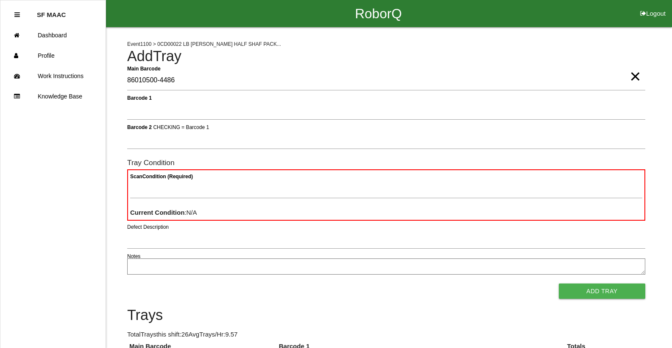
type Barcode "86010500-4486"
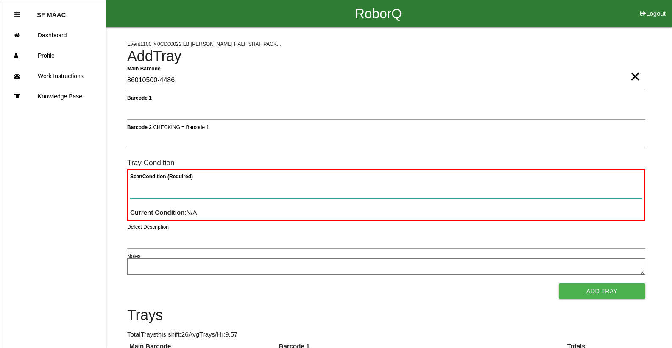
click at [146, 182] on Condition "Scan Condition (Required)" at bounding box center [386, 189] width 512 height 20
type Condition "ba"
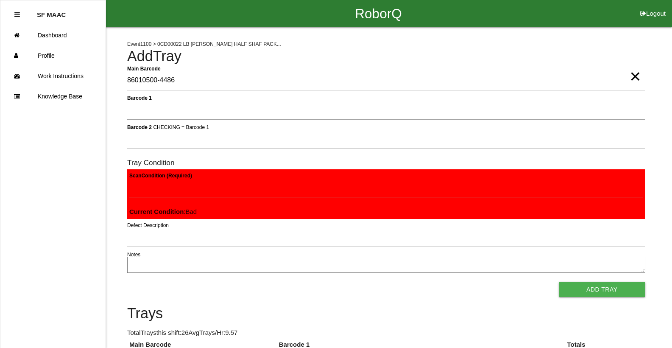
click at [559, 282] on button "Add Tray" at bounding box center [602, 289] width 87 height 15
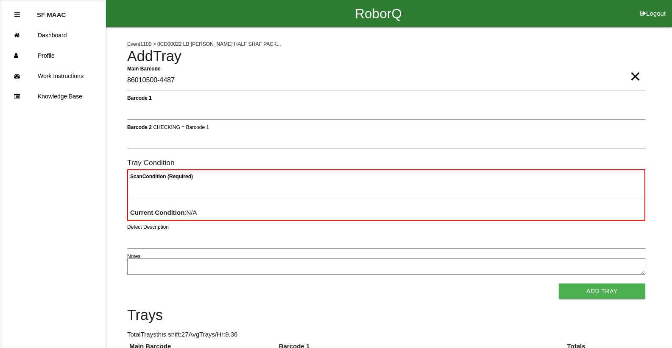
type Barcode "86010500-4487"
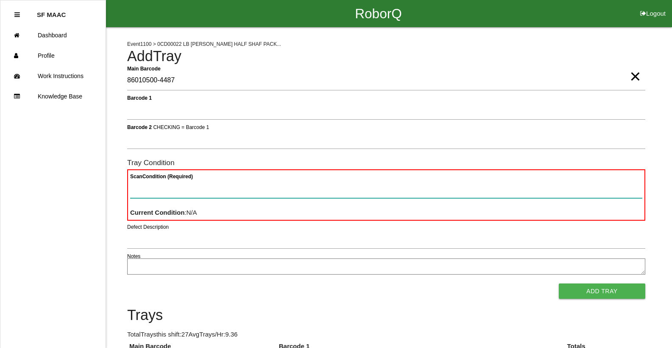
click at [169, 186] on Condition "Scan Condition (Required)" at bounding box center [386, 189] width 512 height 20
type Condition "ba"
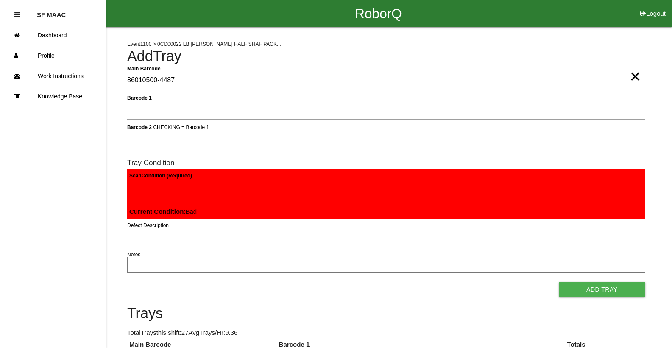
click at [559, 282] on button "Add Tray" at bounding box center [602, 289] width 87 height 15
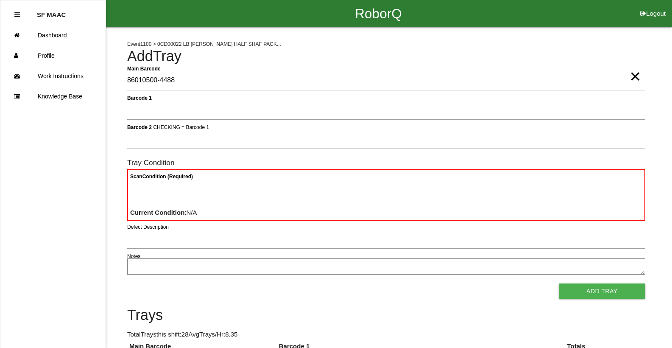
type Barcode "86010500-4488"
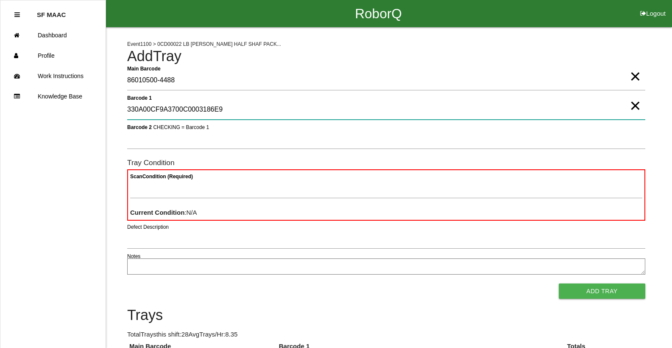
type 1 "330A00CF9A3700C0003186E9"
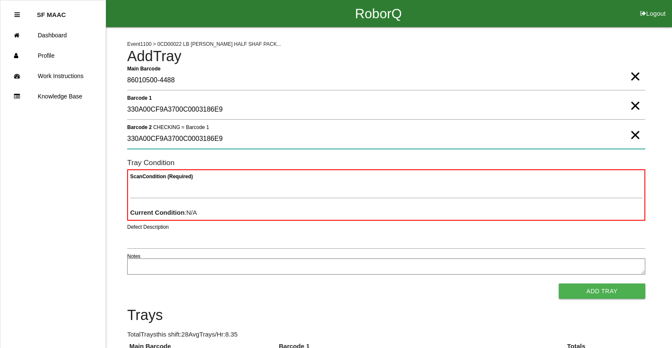
type 2 "330A00CF9A3700C0003186E9"
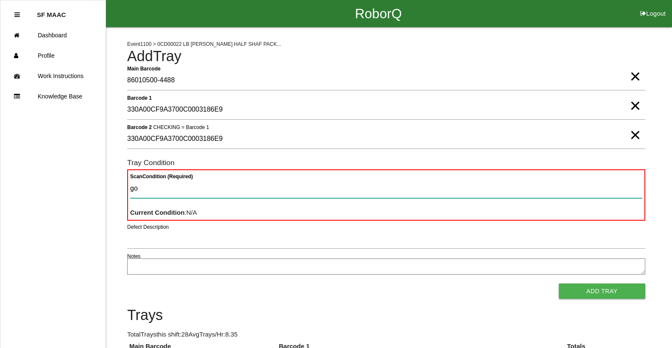
type Condition "goo"
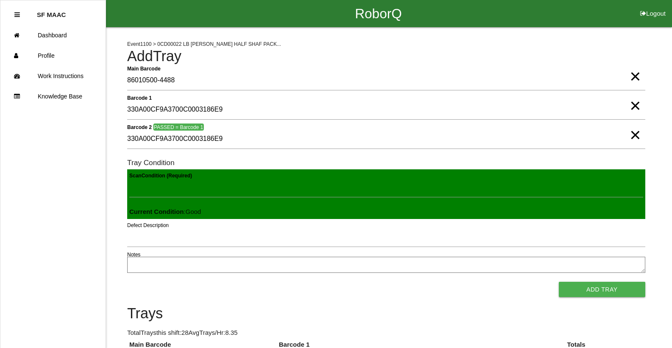
click at [559, 282] on button "Add Tray" at bounding box center [602, 289] width 87 height 15
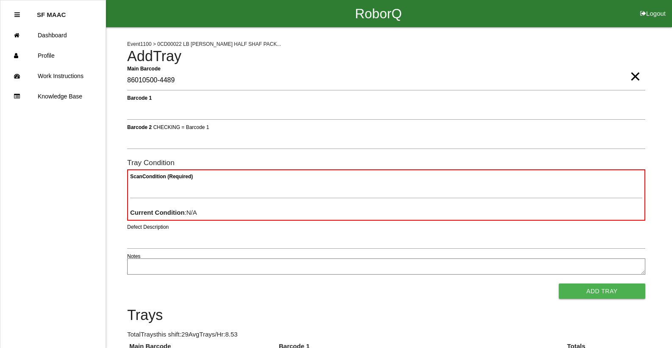
type Barcode "86010500-4489"
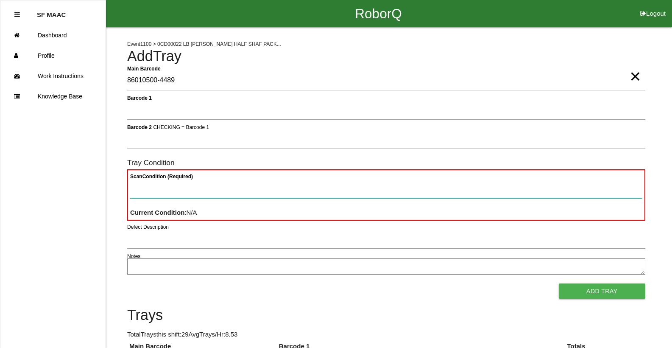
click at [148, 193] on Condition "Scan Condition (Required)" at bounding box center [386, 189] width 512 height 20
type Condition "ba"
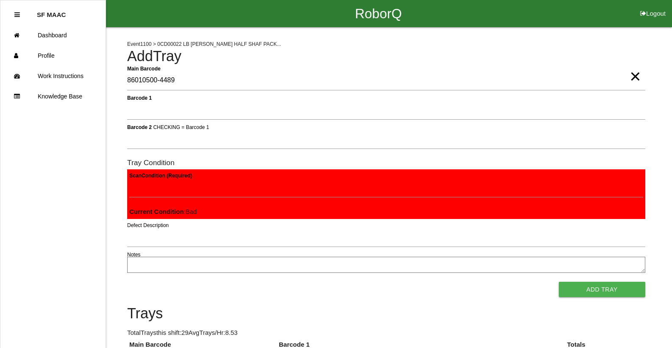
click at [559, 282] on button "Add Tray" at bounding box center [602, 289] width 87 height 15
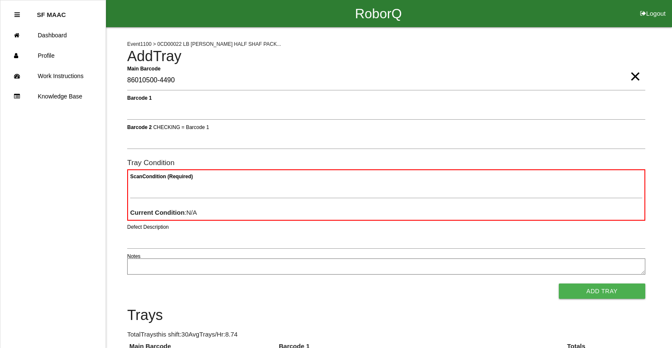
type Barcode "86010500-4490"
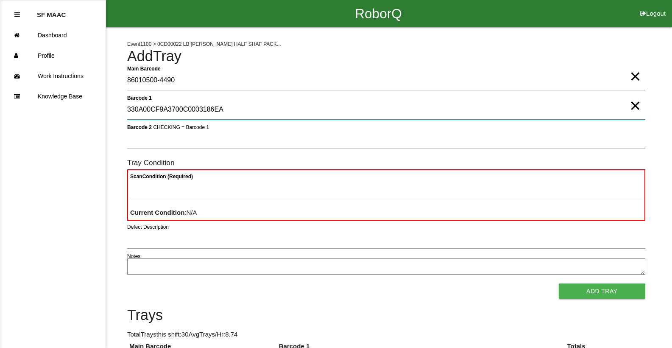
type 1 "330A00CF9A3700C0003186EA"
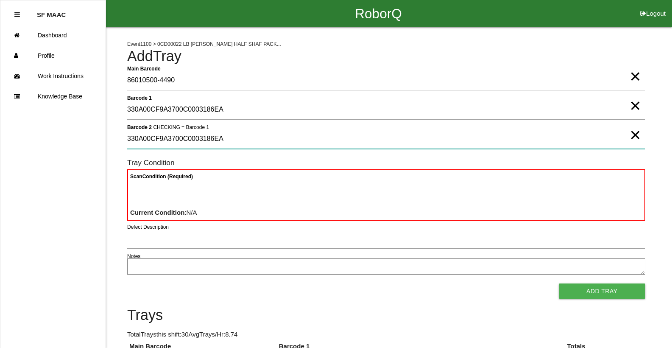
type 2 "330A00CF9A3700C0003186EA"
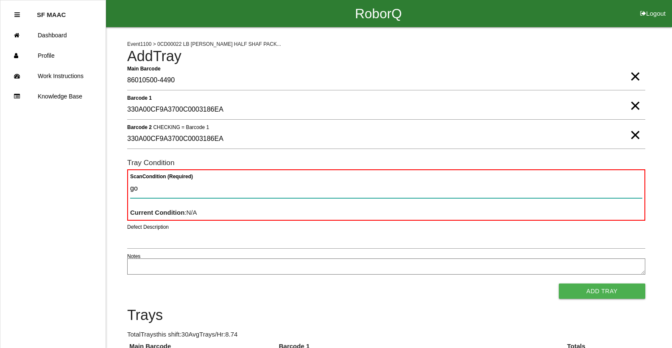
type Condition "goo"
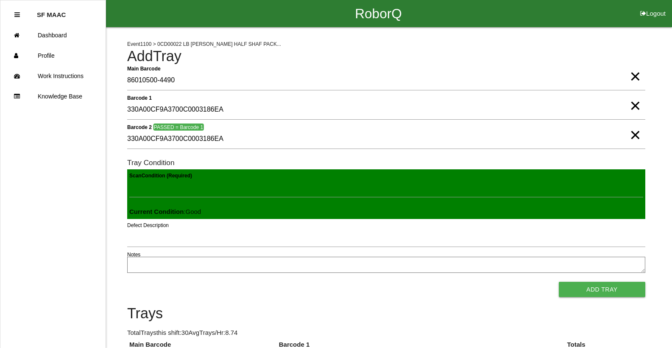
click at [559, 282] on button "Add Tray" at bounding box center [602, 289] width 87 height 15
click button "Add Tray" at bounding box center [602, 289] width 87 height 15
click at [559, 282] on button "Add Tray" at bounding box center [602, 289] width 87 height 15
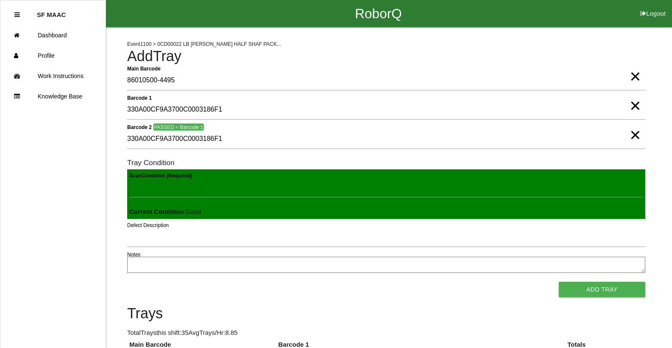
click at [559, 282] on button "Add Tray" at bounding box center [602, 289] width 87 height 15
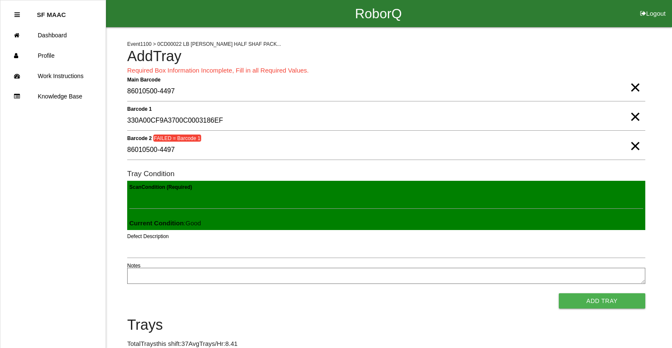
click at [632, 146] on span "×" at bounding box center [635, 137] width 11 height 17
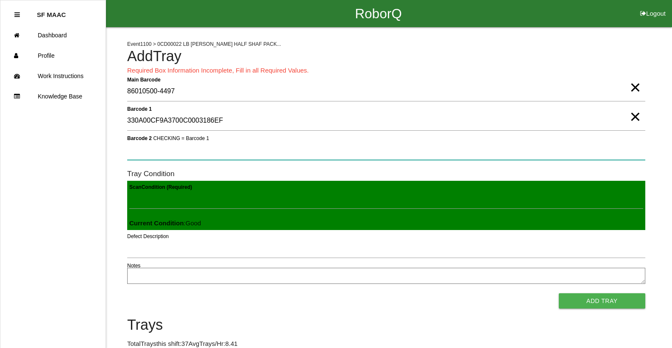
click at [632, 151] on 2 "Barcode 2 CHECKING = Barcode 1" at bounding box center [386, 150] width 518 height 20
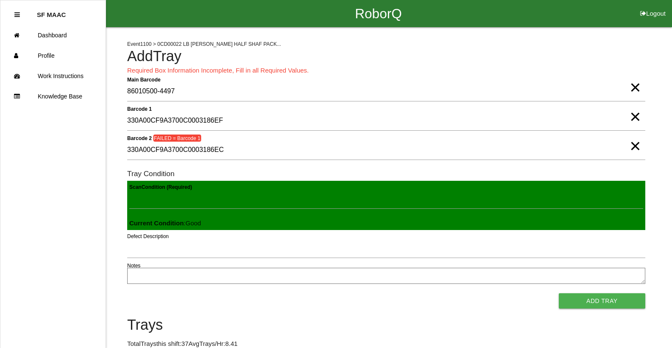
click at [634, 140] on span "×" at bounding box center [635, 137] width 11 height 17
click at [564, 191] on Condition "Scan Condition (Required)" at bounding box center [386, 199] width 514 height 20
click at [152, 226] on b "Current Condition" at bounding box center [156, 222] width 54 height 7
click at [151, 207] on Condition "Scan Condition (Required)" at bounding box center [386, 199] width 514 height 20
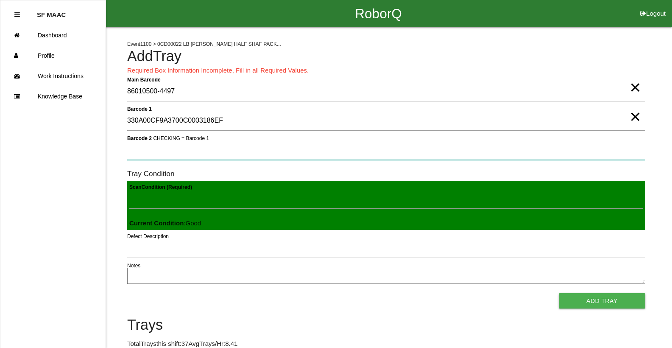
click at [162, 145] on 2 "Barcode 2 CHECKING = Barcode 1" at bounding box center [386, 150] width 518 height 20
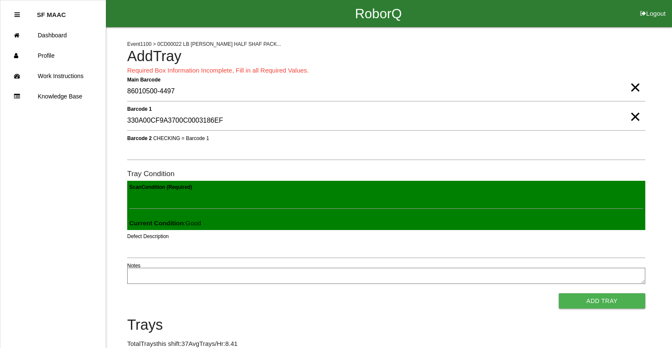
click at [635, 112] on span "×" at bounding box center [635, 108] width 11 height 17
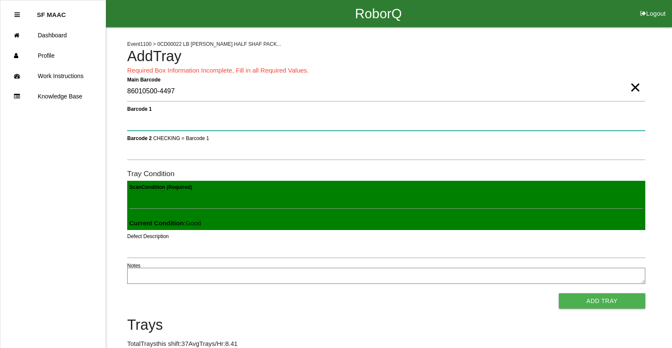
click at [628, 129] on 1 "Barcode 1" at bounding box center [386, 121] width 518 height 20
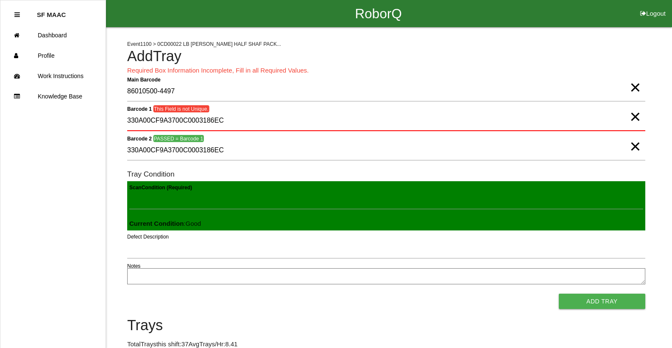
click at [631, 146] on span "×" at bounding box center [635, 137] width 11 height 17
click at [266, 139] on form "Main Barcode 86010500-4497 × Barcode 1 This Field is not Unique. 330A00CF9A3700…" at bounding box center [386, 195] width 518 height 227
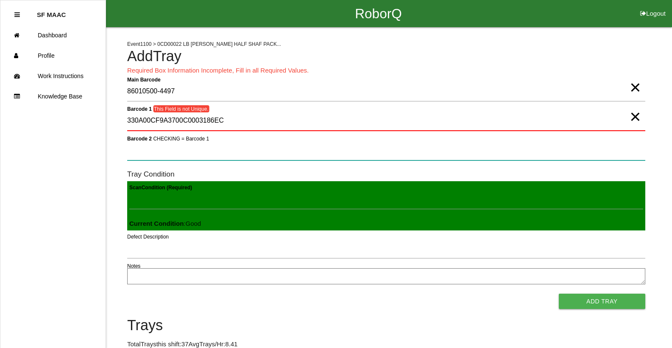
click at [358, 158] on 2 "Barcode 2 CHECKING = Barcode 1" at bounding box center [386, 151] width 518 height 20
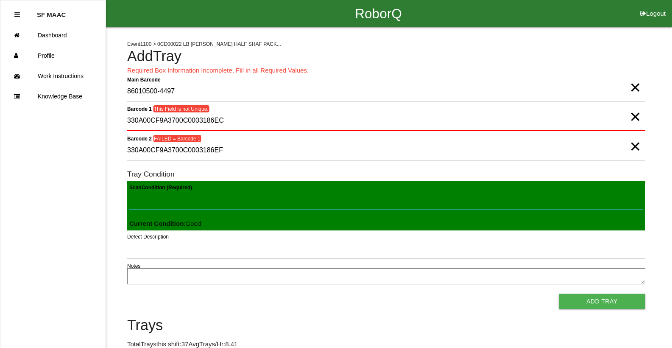
click at [259, 203] on Condition "Scan Condition (Required)" at bounding box center [386, 200] width 514 height 20
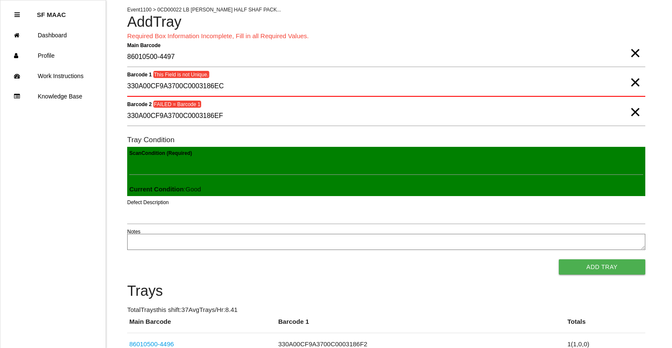
scroll to position [17, 0]
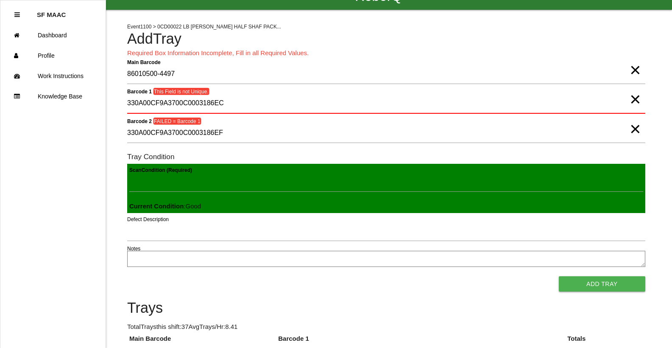
click at [637, 129] on span "×" at bounding box center [635, 120] width 11 height 17
click at [636, 95] on span "×" at bounding box center [635, 90] width 11 height 17
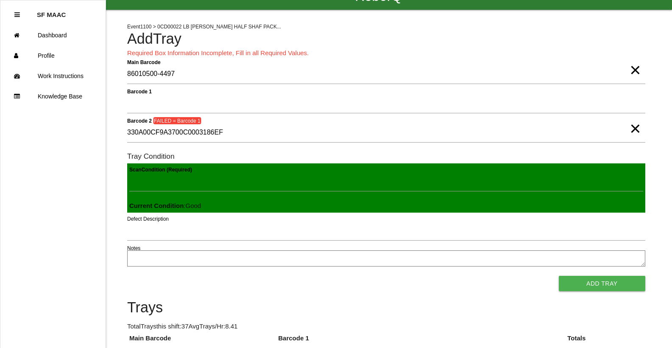
click at [541, 93] on form "Main Barcode 86010500-4497 × Barcode 1 Barcode 2 FAILED = Barcode 1 330A00CF9A3…" at bounding box center [386, 177] width 518 height 226
click at [635, 70] on span "×" at bounding box center [635, 61] width 11 height 17
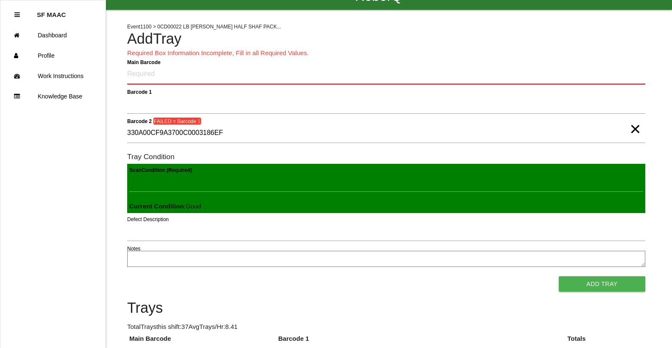
click at [630, 124] on span "×" at bounding box center [635, 120] width 11 height 17
click at [592, 72] on Barcode "Main Barcode" at bounding box center [386, 74] width 518 height 20
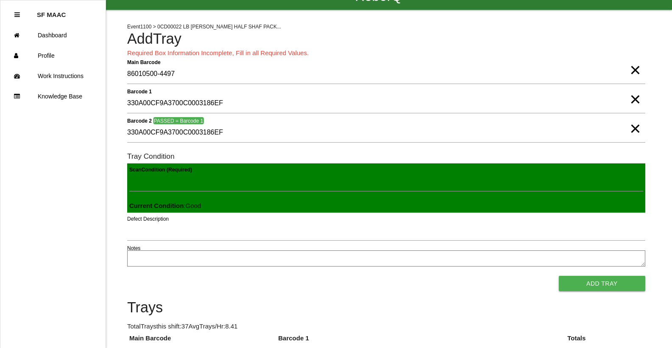
click at [559, 276] on button "Add Tray" at bounding box center [602, 283] width 87 height 15
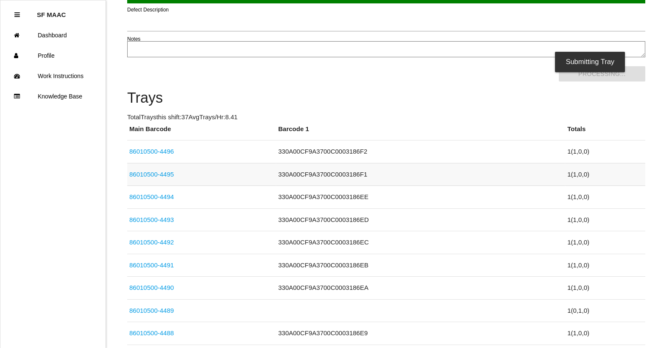
scroll to position [0, 0]
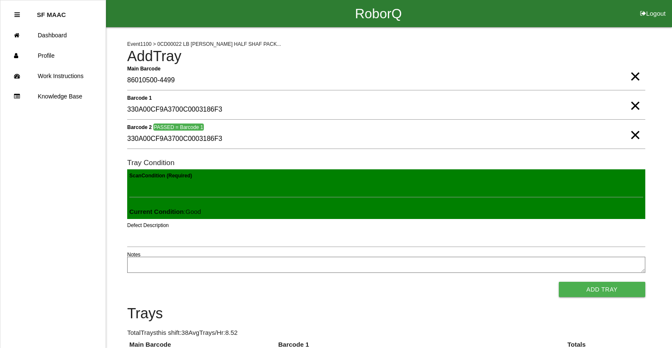
click at [559, 282] on button "Add Tray" at bounding box center [602, 289] width 87 height 15
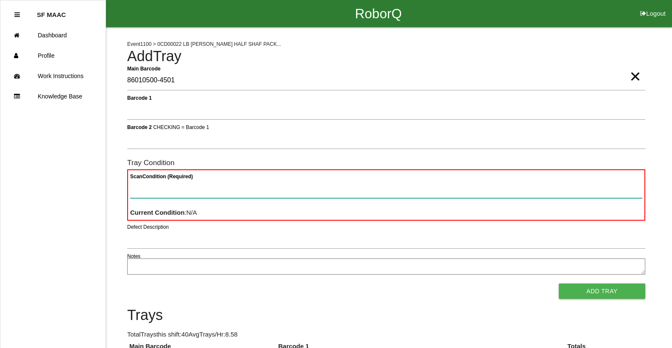
click at [190, 186] on Condition "Scan Condition (Required)" at bounding box center [386, 189] width 512 height 20
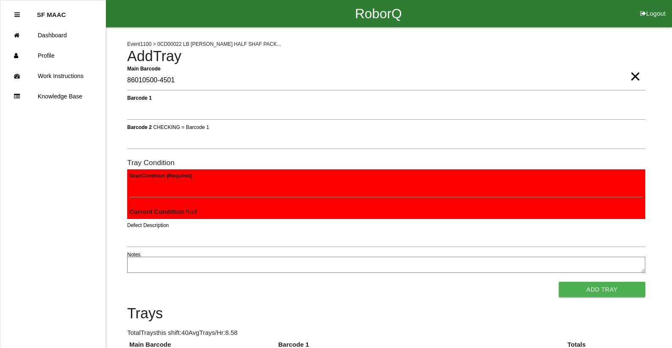
click at [559, 282] on button "Add Tray" at bounding box center [602, 289] width 87 height 15
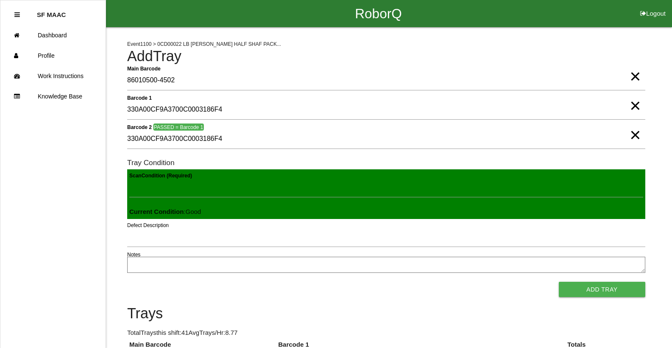
click at [559, 282] on button "Add Tray" at bounding box center [602, 289] width 87 height 15
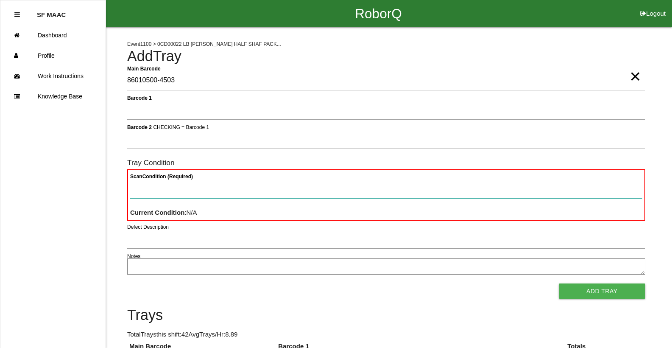
click at [173, 188] on Condition "Scan Condition (Required)" at bounding box center [386, 189] width 512 height 20
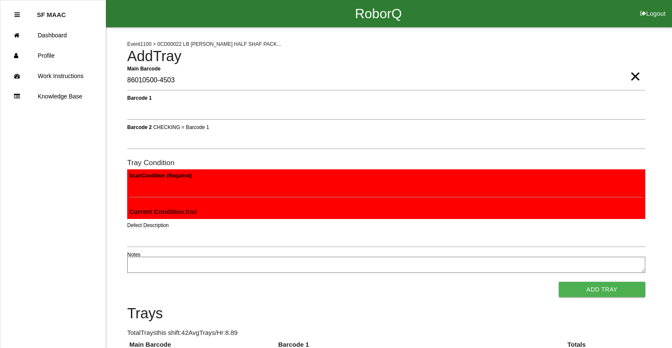
click at [559, 282] on button "Add Tray" at bounding box center [602, 289] width 87 height 15
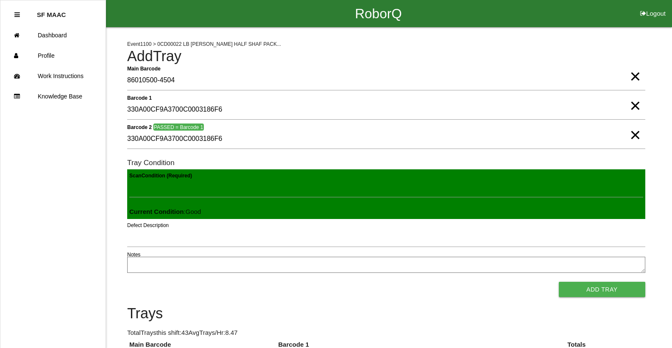
click at [559, 282] on button "Add Tray" at bounding box center [602, 289] width 87 height 15
